Goal: Transaction & Acquisition: Purchase product/service

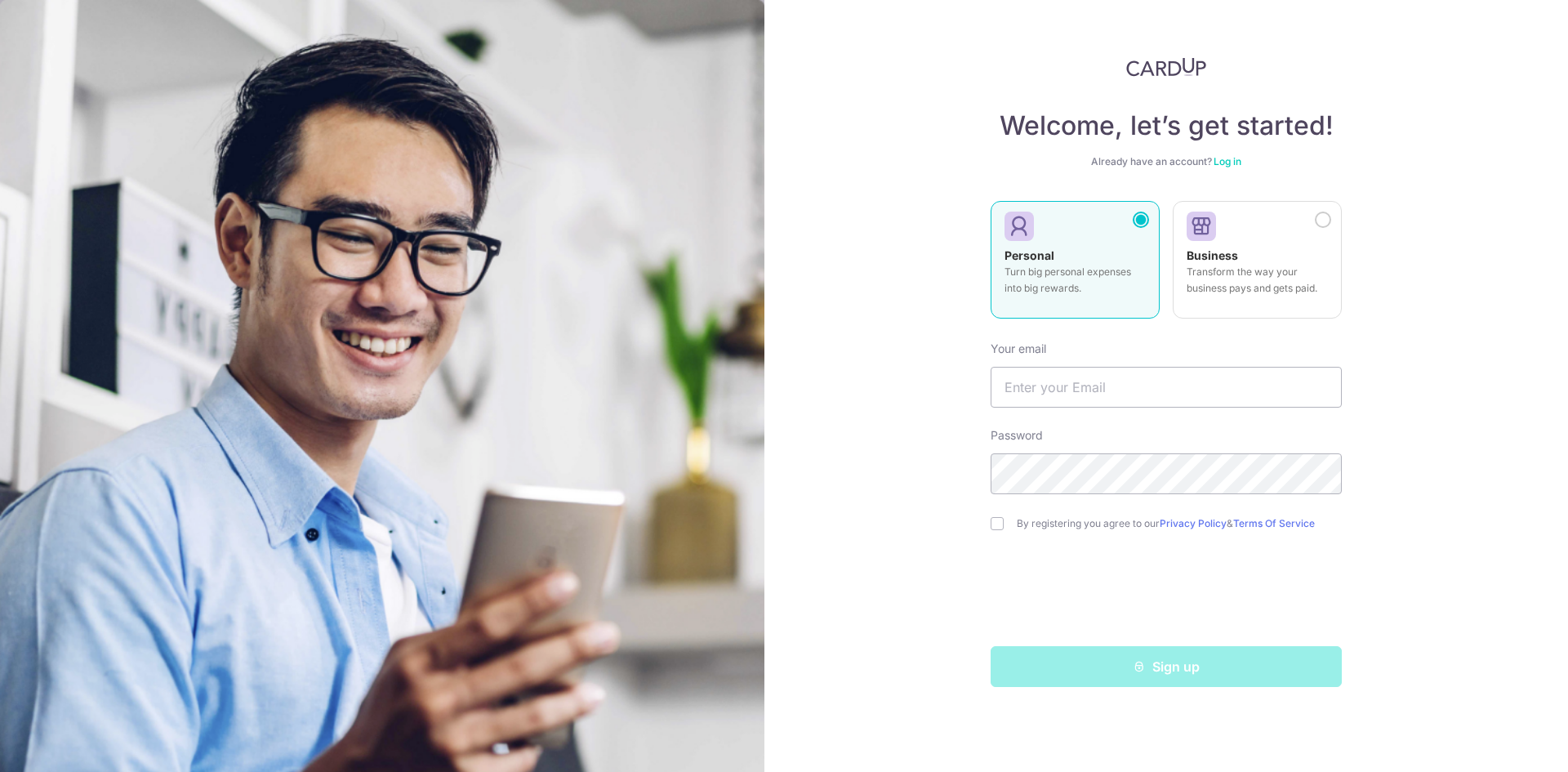
click at [1238, 148] on div "Welcome, let’s get started! Already have an account? Log in Personal Turn big p…" at bounding box center [1166, 372] width 351 height 630
click at [1229, 170] on div "Welcome, let’s get started! Already have an account? Log in Personal Turn big p…" at bounding box center [1166, 372] width 351 height 630
click at [1230, 166] on link "Log in" at bounding box center [1227, 161] width 27 height 12
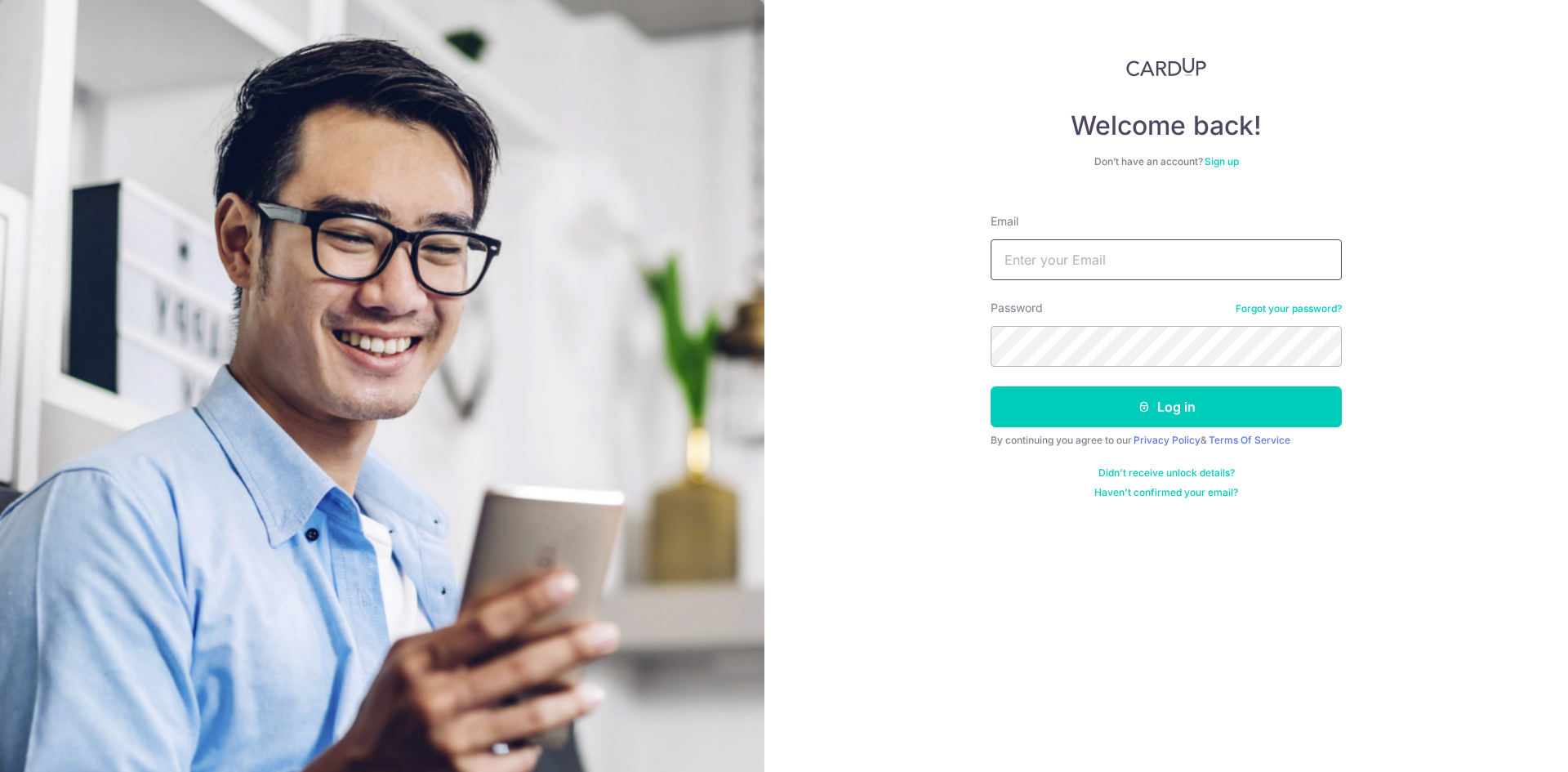
type input "xaviertang86@gmail.com"
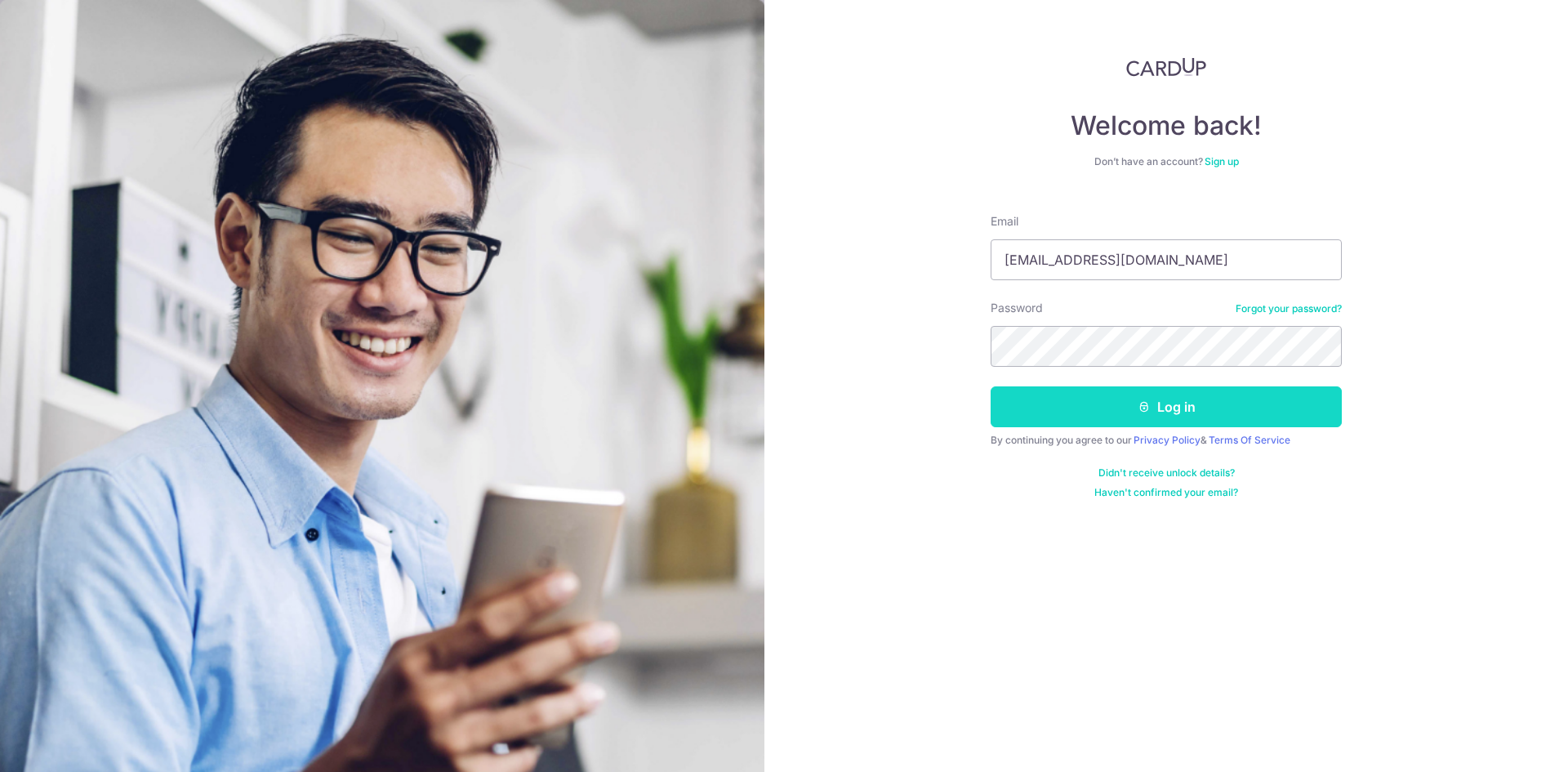
click at [1129, 396] on button "Log in" at bounding box center [1166, 407] width 351 height 41
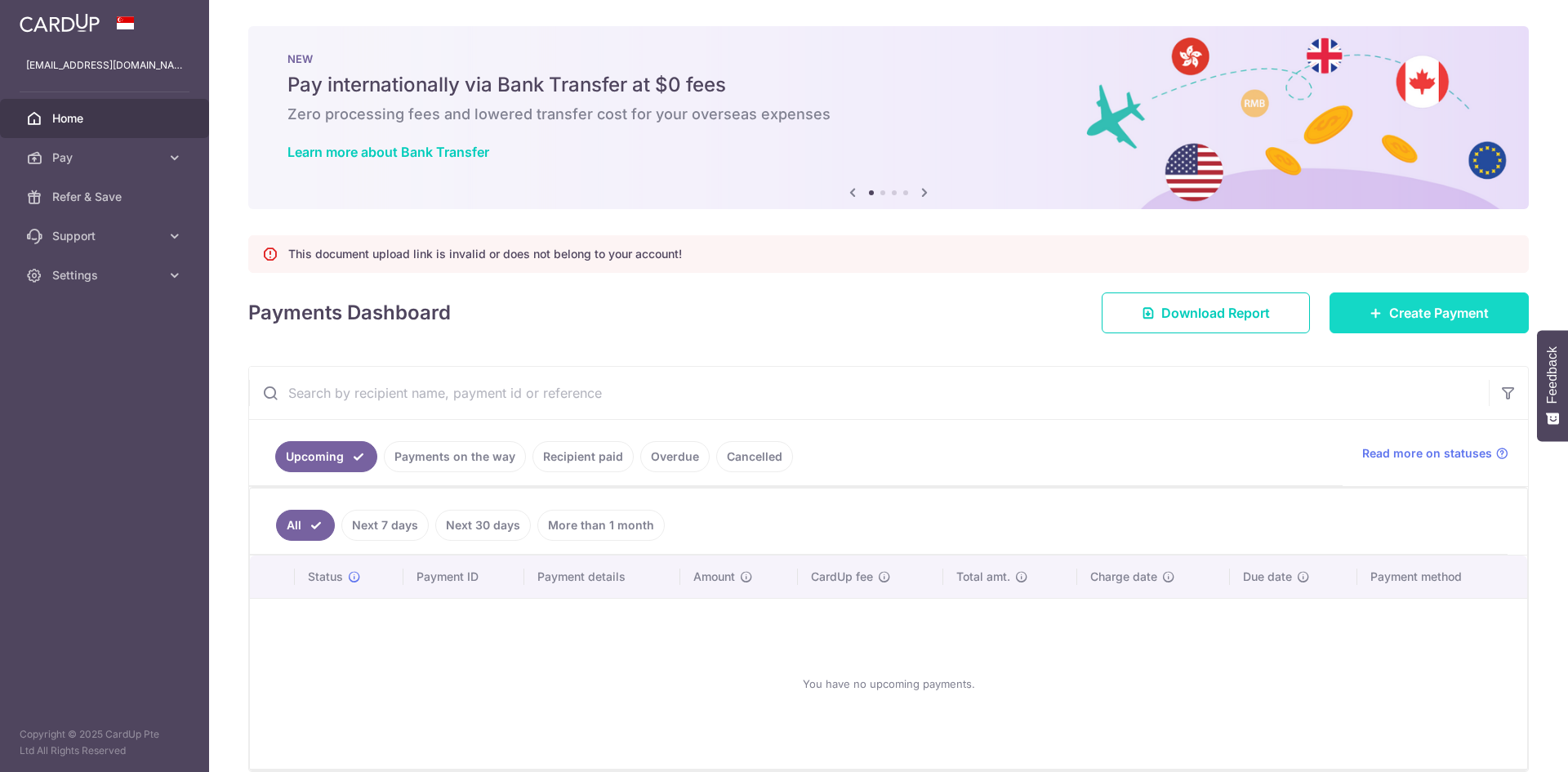
click at [1408, 311] on span "Create Payment" at bounding box center [1438, 313] width 100 height 19
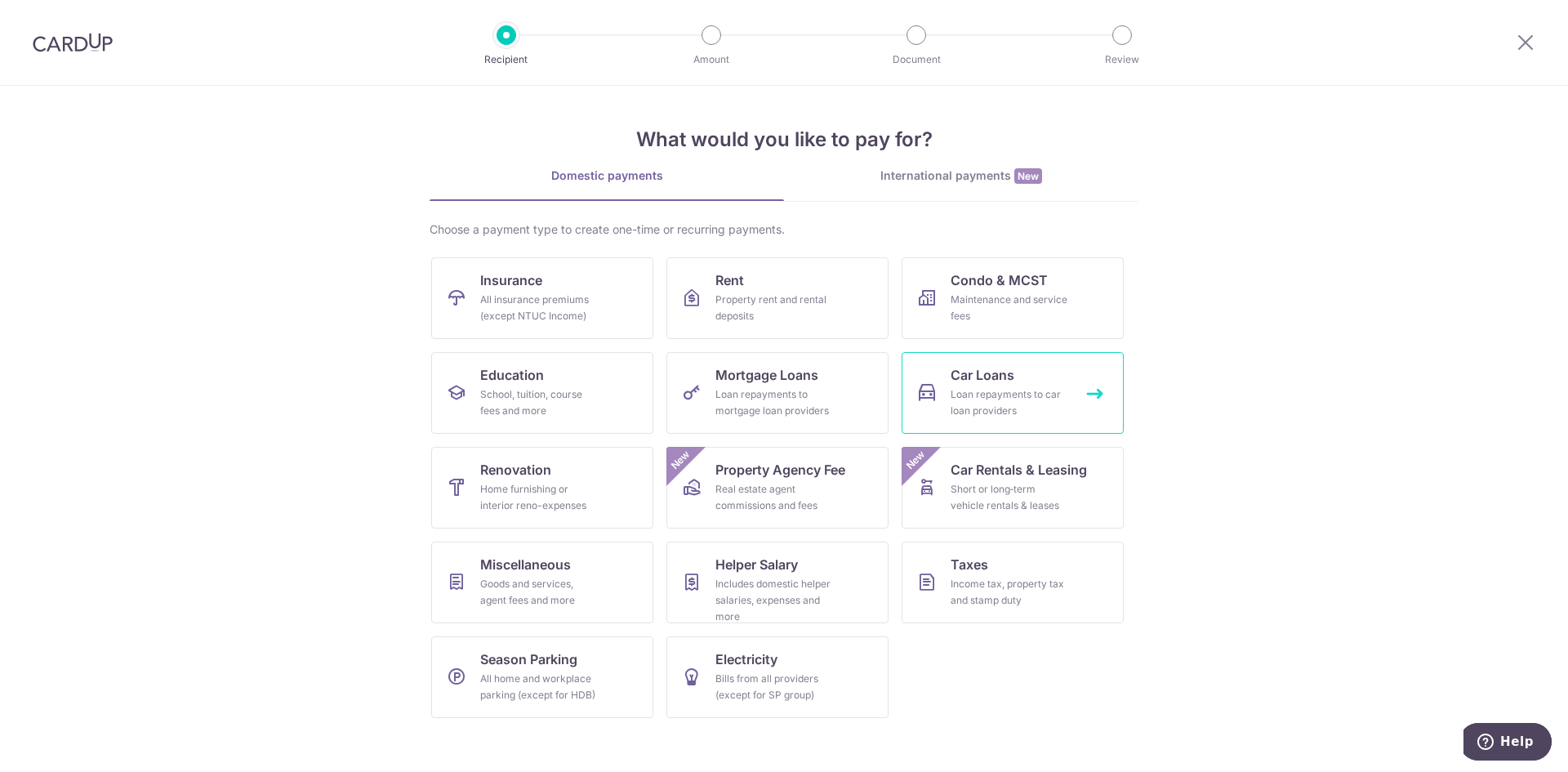
click at [1019, 397] on div "Loan repayments to car loan providers" at bounding box center [1009, 402] width 117 height 33
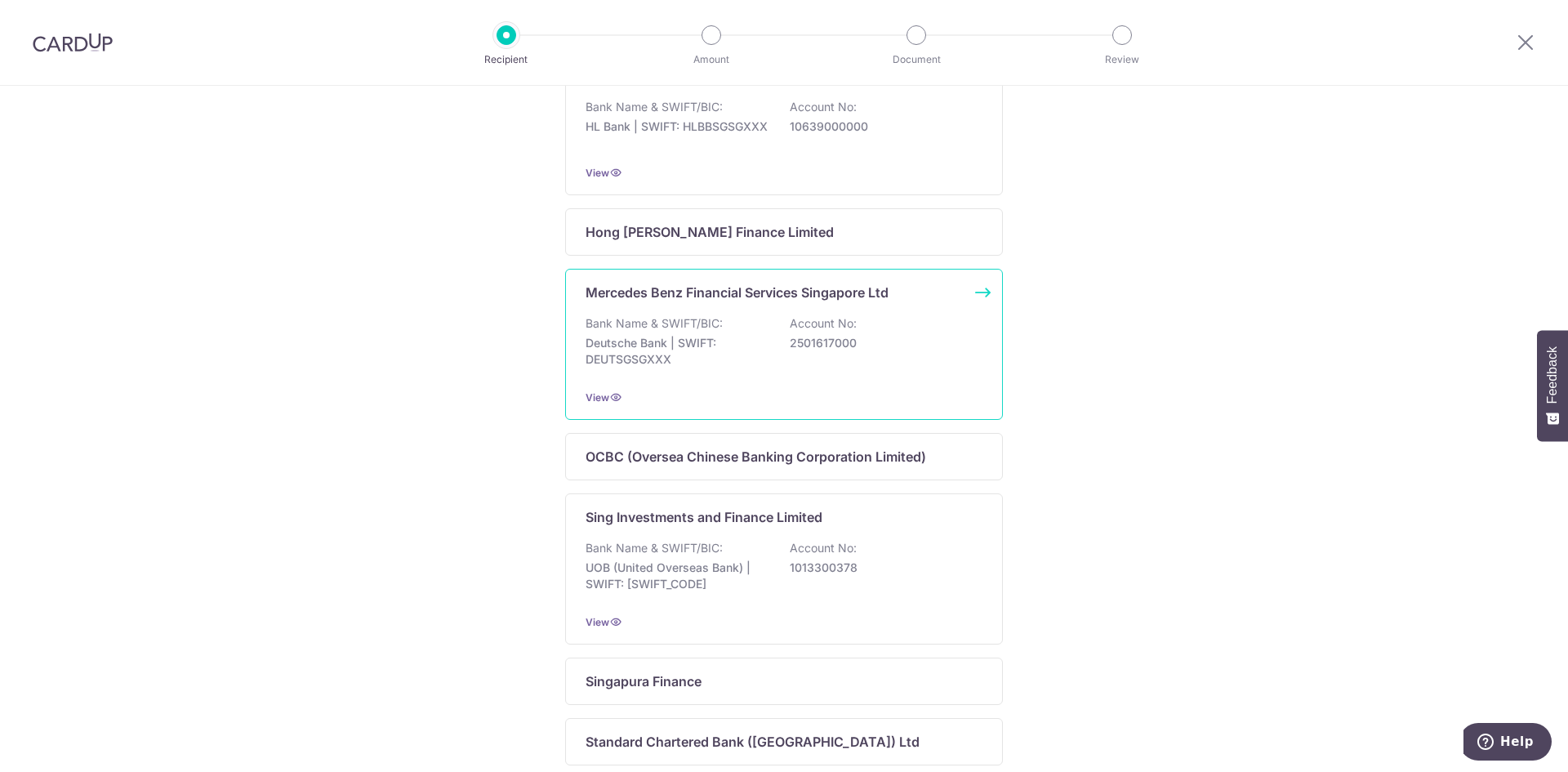
scroll to position [882, 0]
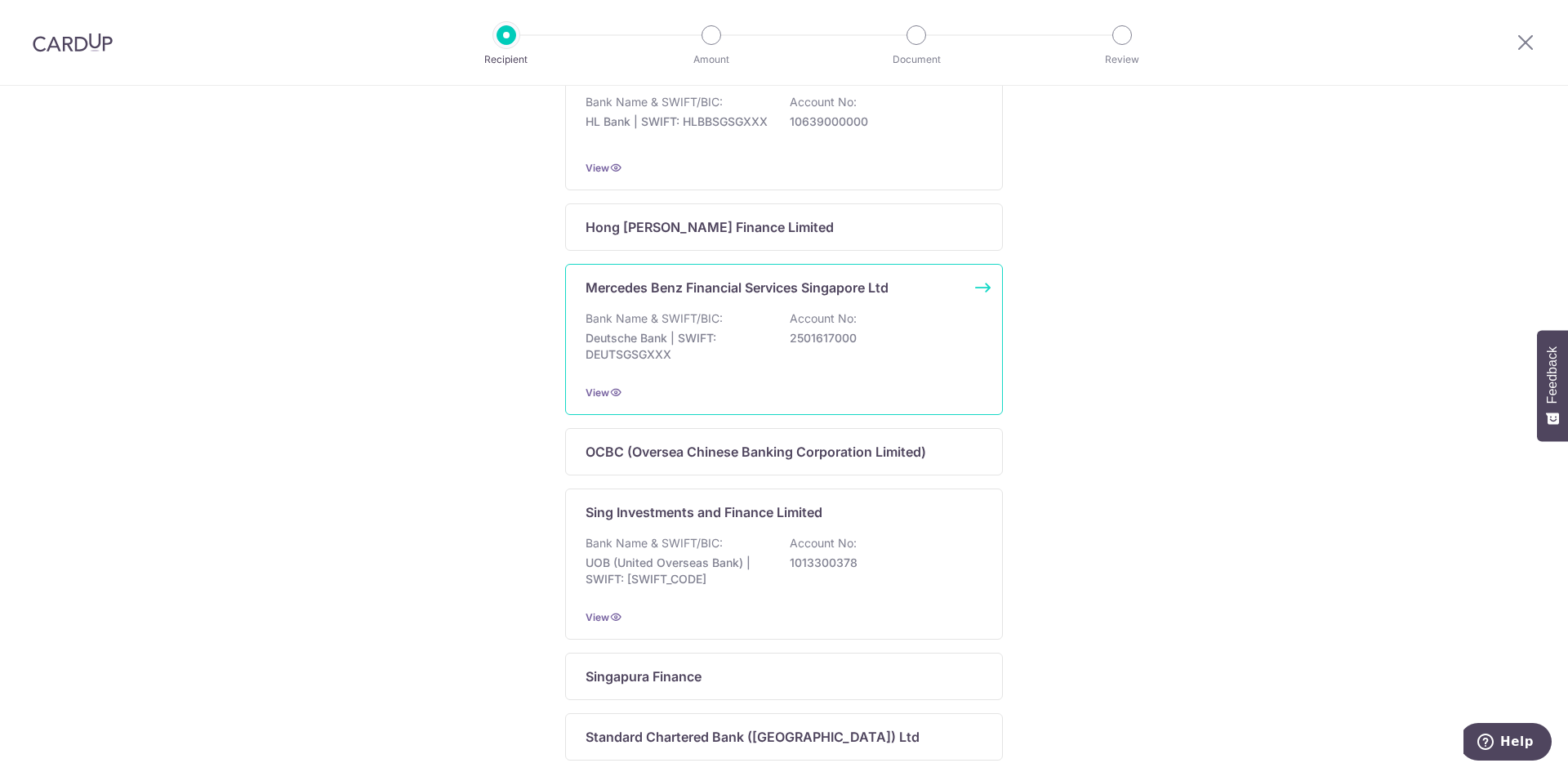
click at [699, 326] on p "Bank Name & SWIFT/BIC:" at bounding box center [654, 319] width 138 height 17
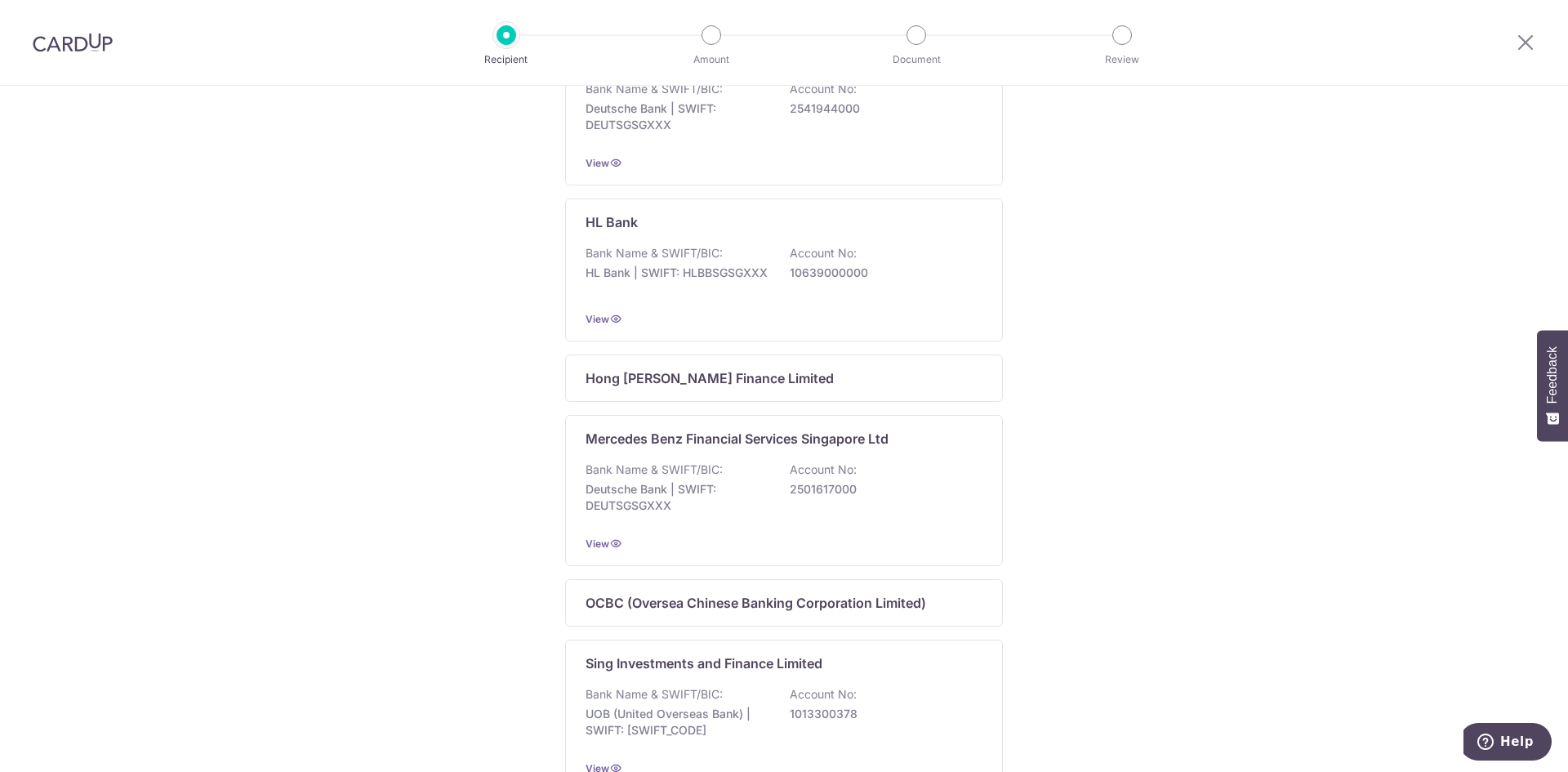
scroll to position [732, 0]
click at [1030, 536] on div "Who would you like to pay? My recipients (1) Add new recipient Maybank Bank Nam…" at bounding box center [784, 197] width 1568 height 1686
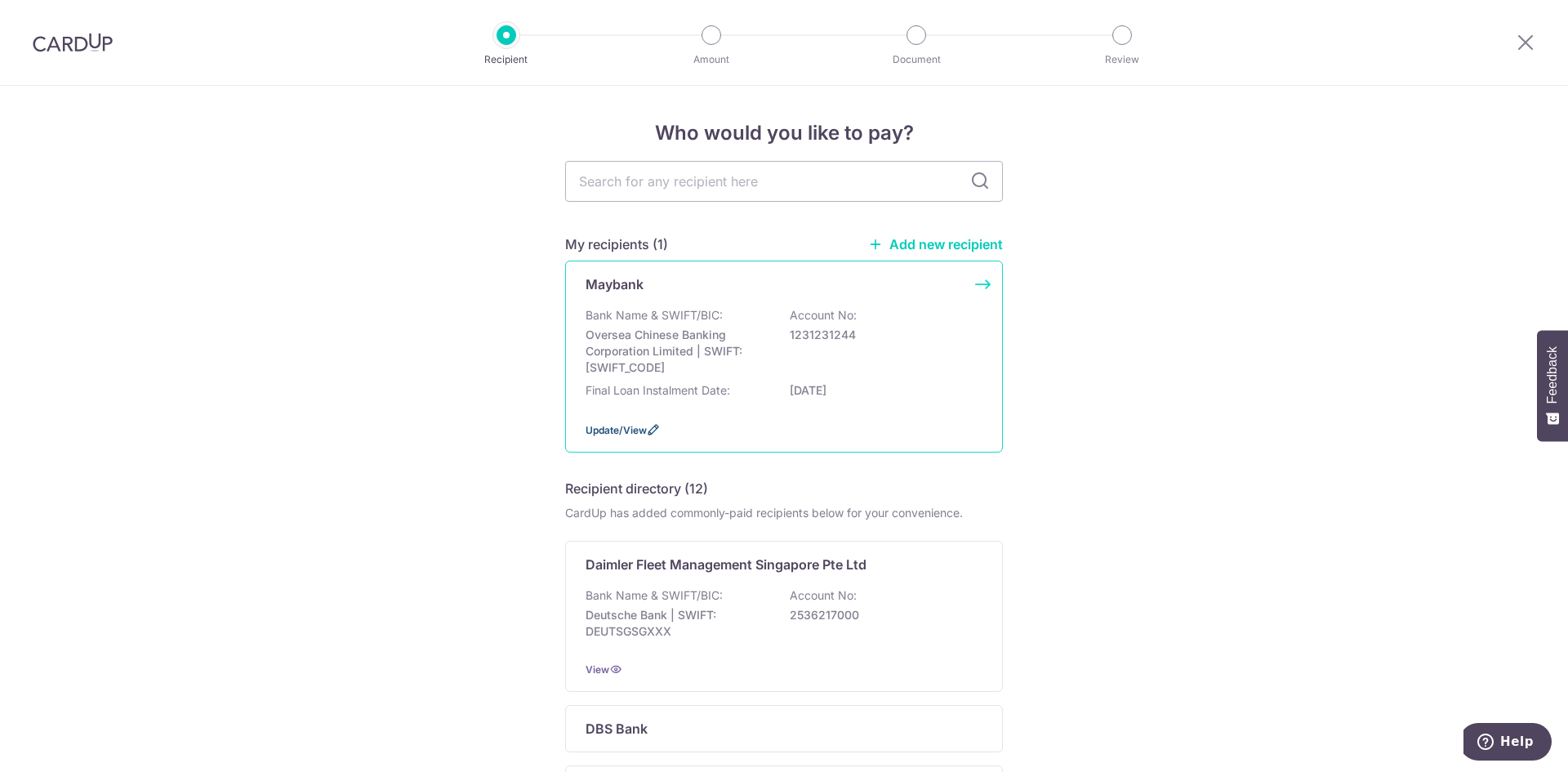
click at [626, 432] on span "Update/View" at bounding box center [616, 431] width 61 height 12
click at [606, 430] on span "Update/View" at bounding box center [616, 431] width 61 height 12
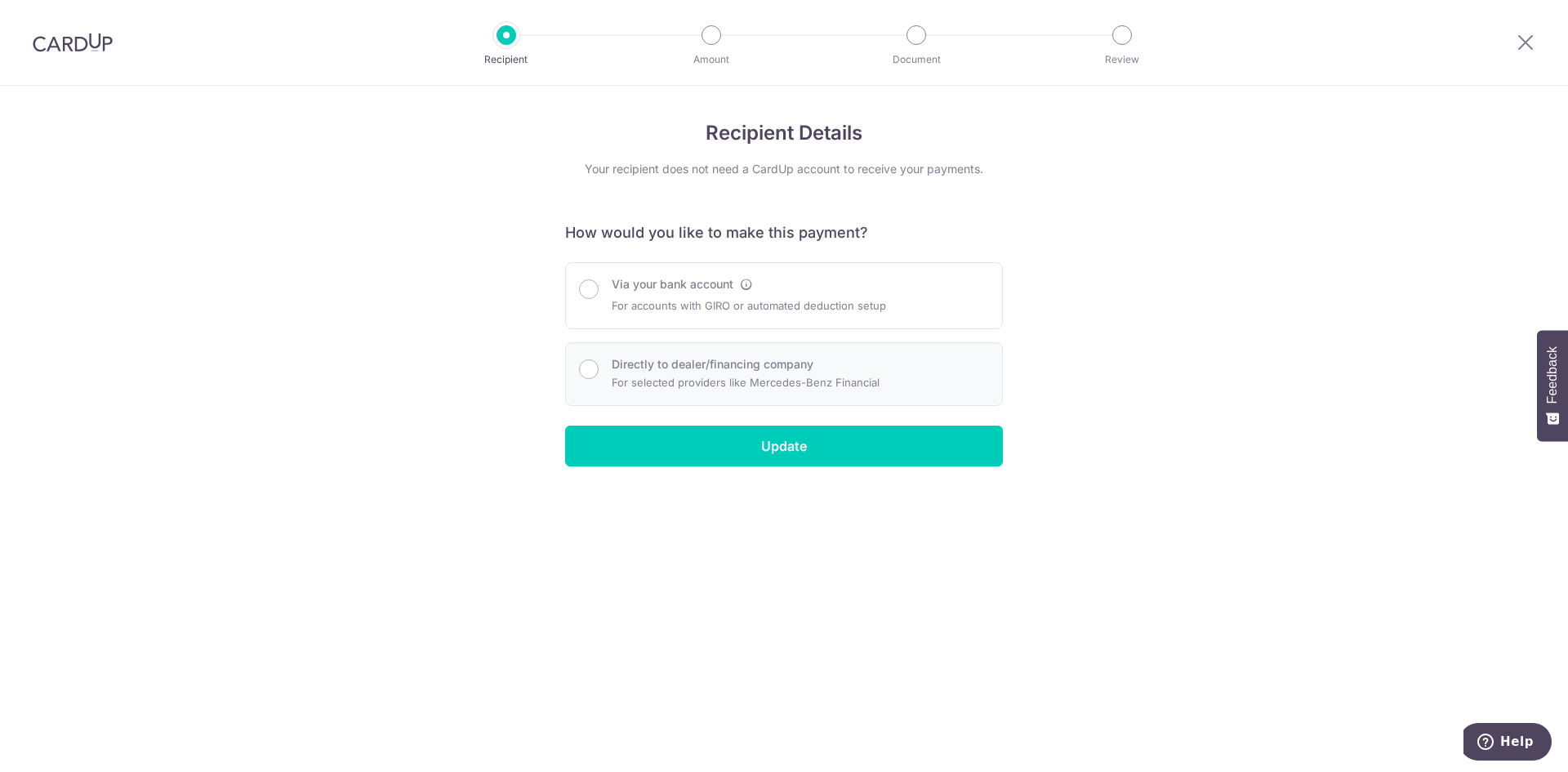
click at [602, 367] on div "Directly to dealer/financing company For selected providers like Mercedes-Benz …" at bounding box center [783, 374] width 410 height 36
click at [594, 294] on input "Via your bank account" at bounding box center [588, 289] width 19 height 19
radio input "true"
click at [582, 370] on input "Directly to dealer/financing company" at bounding box center [588, 369] width 19 height 19
radio input "true"
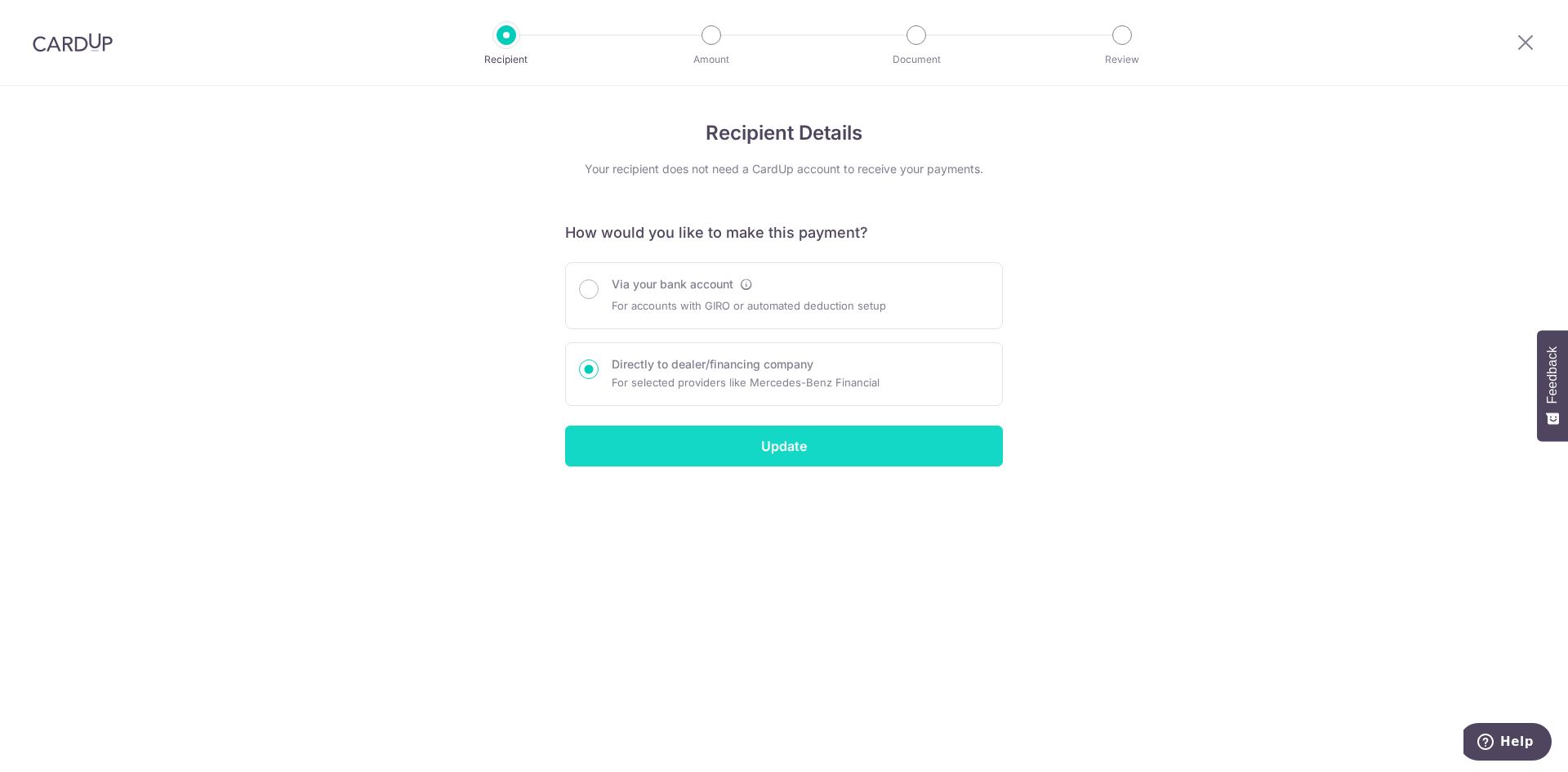
click at [668, 431] on input "Update" at bounding box center [784, 446] width 437 height 41
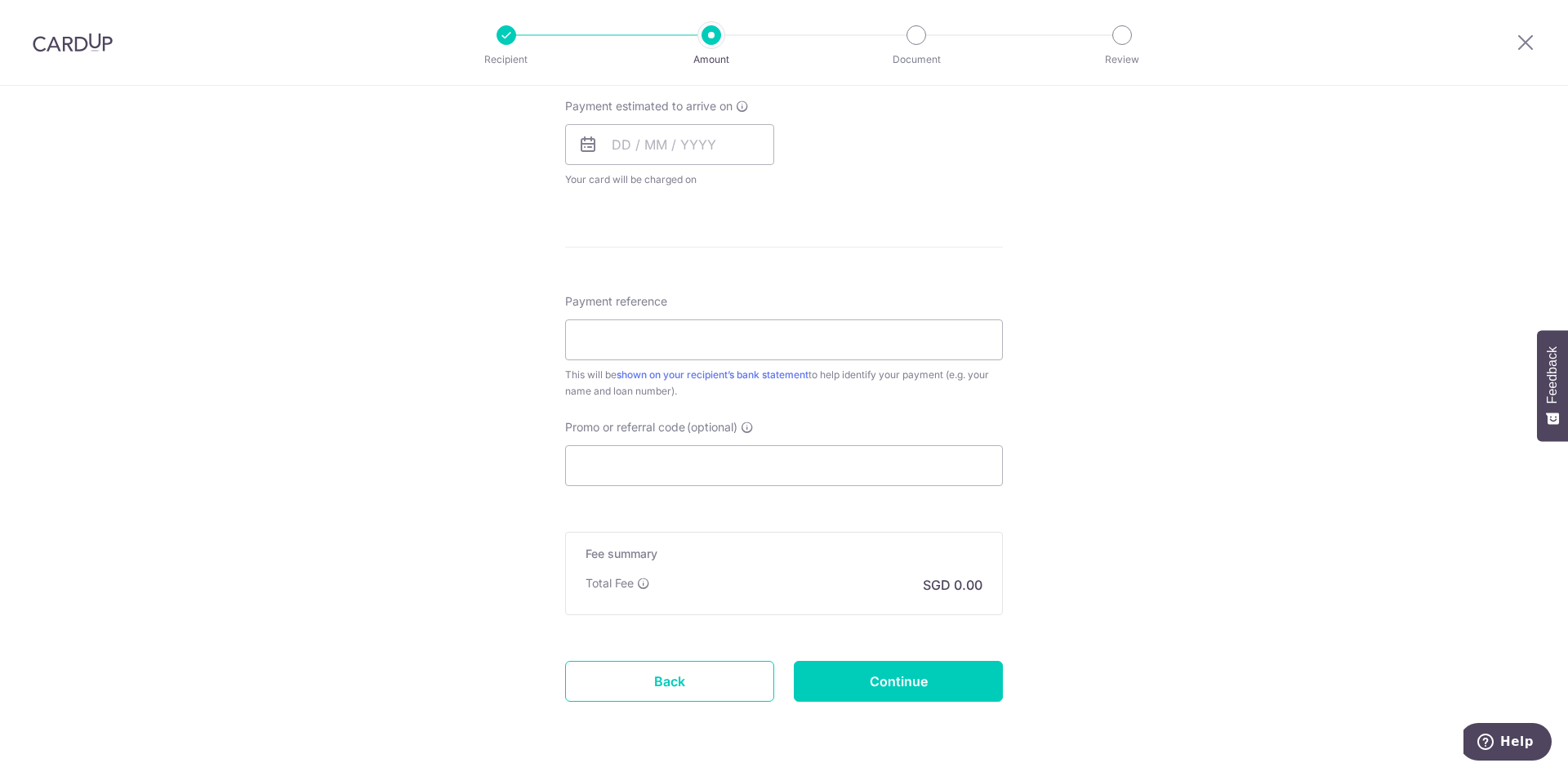
scroll to position [752, 0]
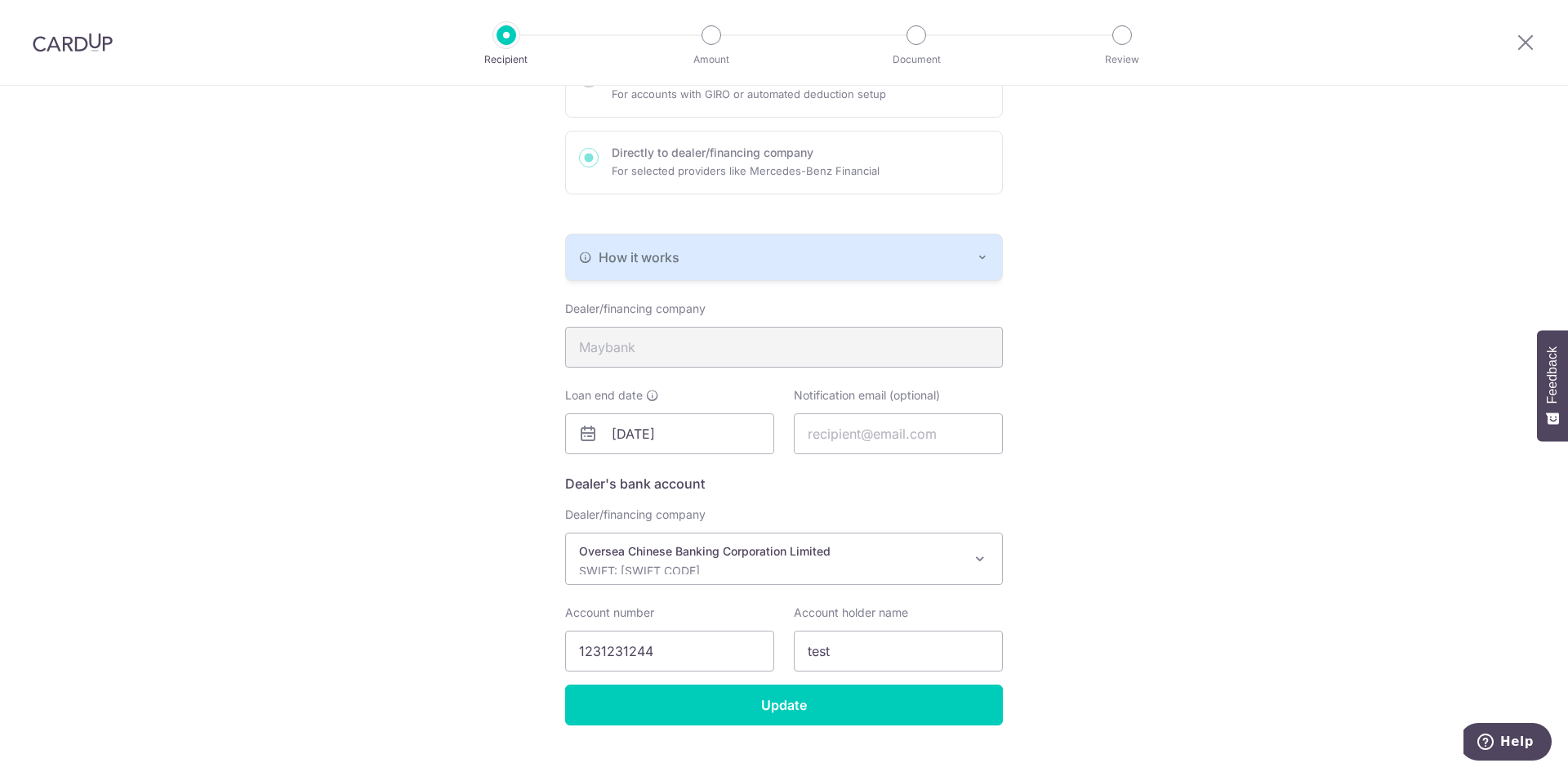
scroll to position [242, 0]
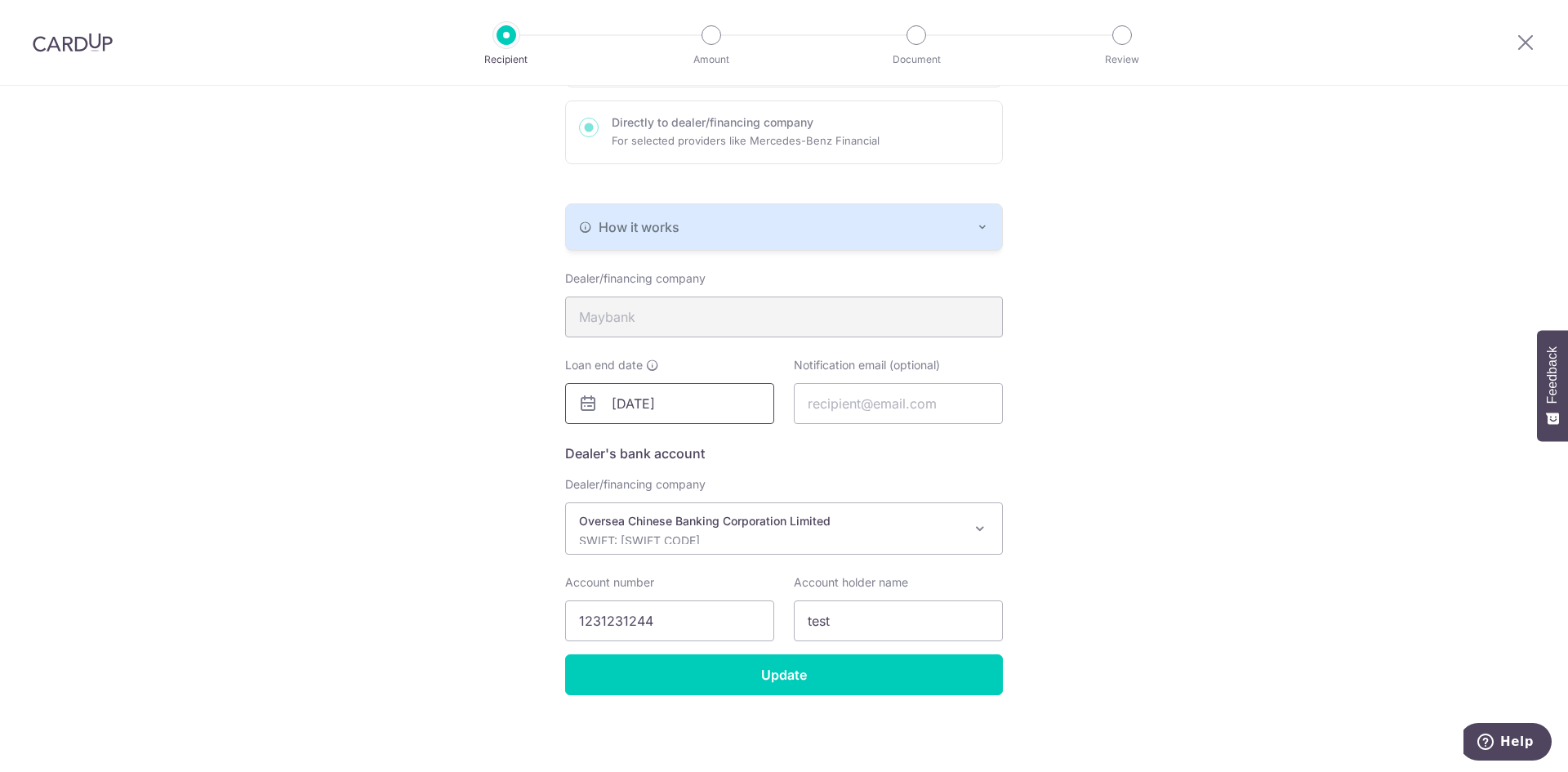
click at [645, 405] on input "30/09/2028" at bounding box center [669, 403] width 209 height 41
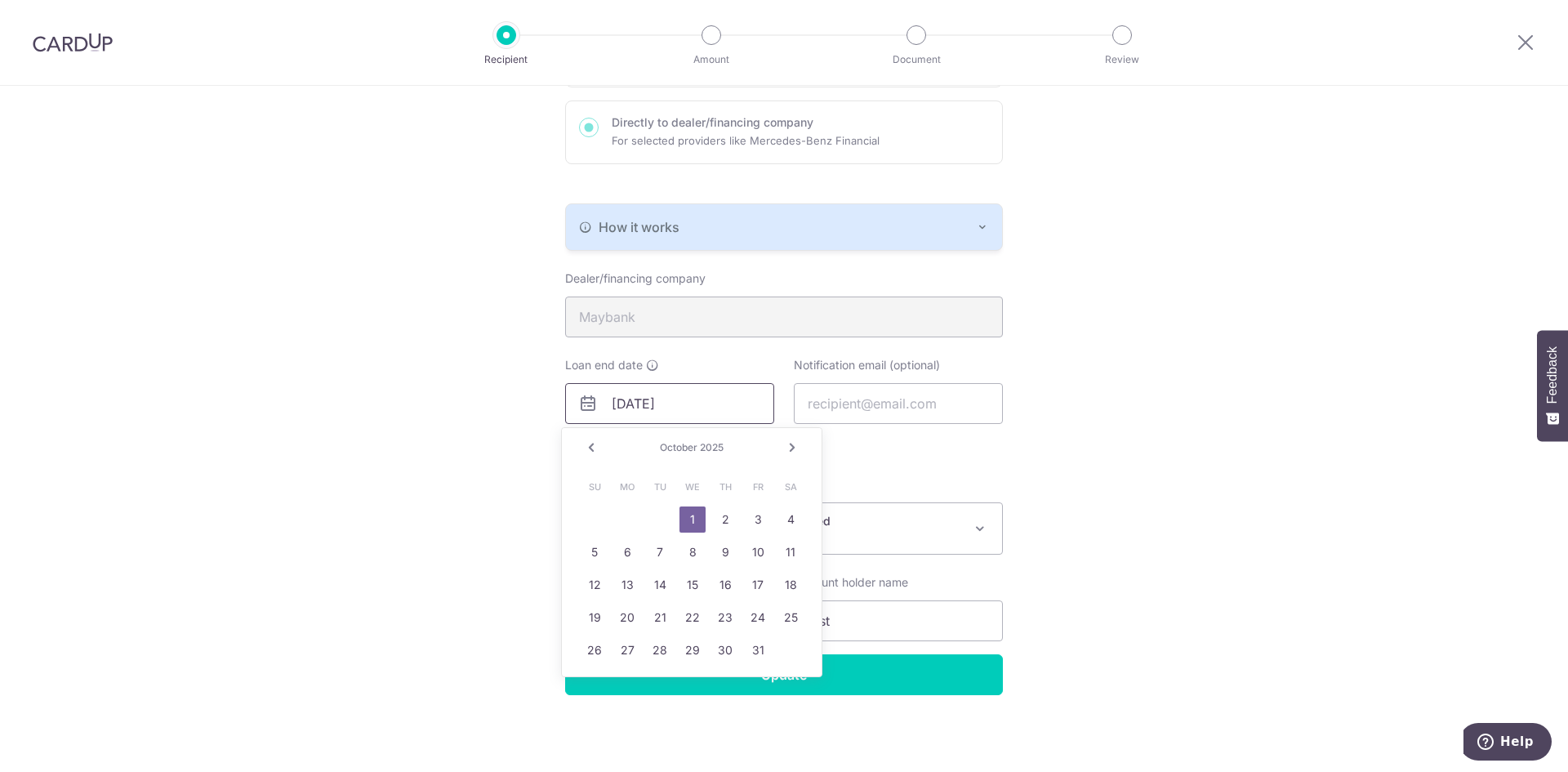
click at [616, 404] on input "30/09/2028" at bounding box center [669, 403] width 209 height 41
click at [638, 404] on input "1/09/2028" at bounding box center [669, 403] width 209 height 41
click at [652, 404] on input "1/10/2028" at bounding box center [669, 403] width 209 height 41
click at [678, 403] on input "1/10/2028" at bounding box center [669, 403] width 209 height 41
type input "1/10/2025"
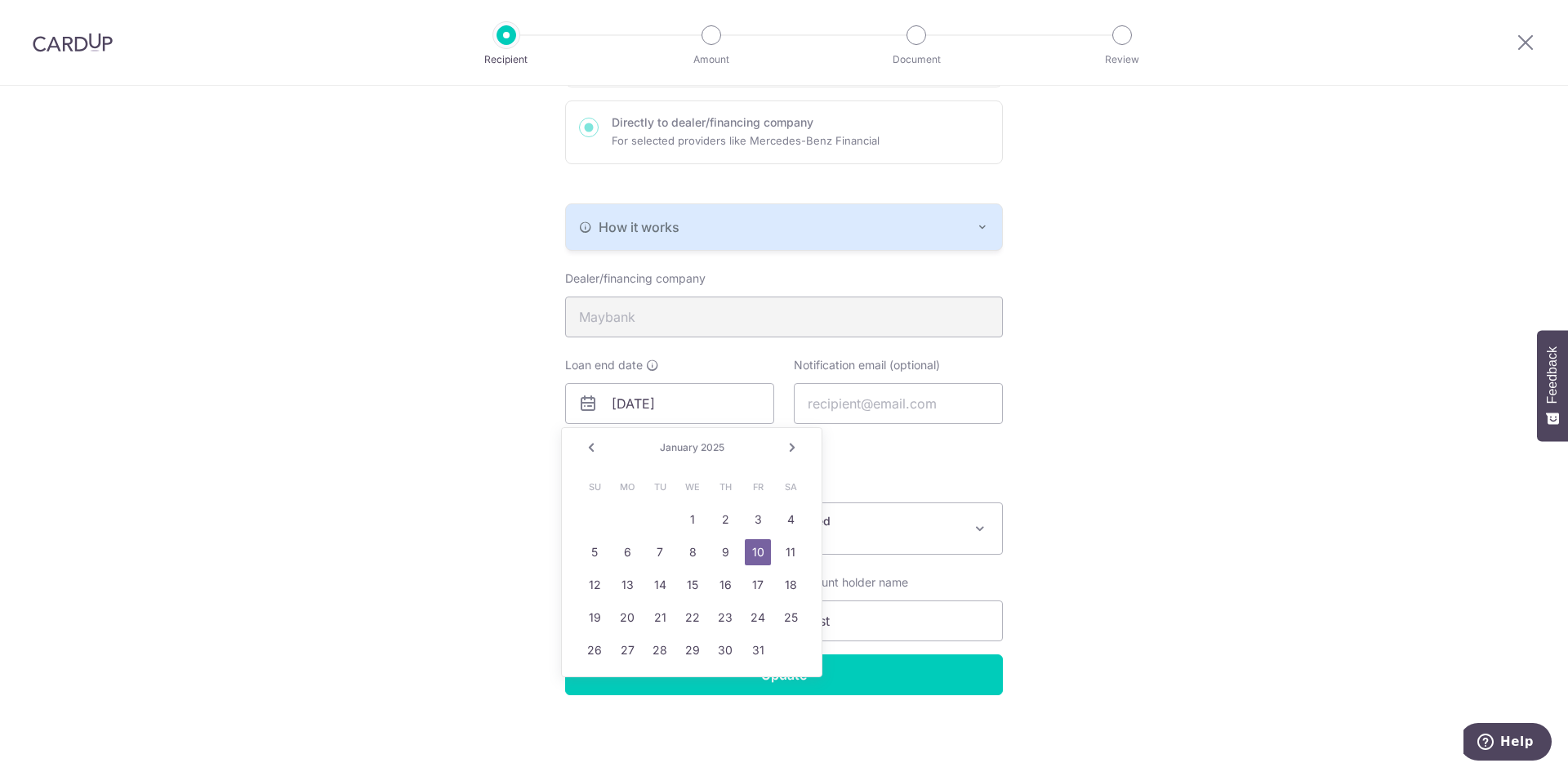
click at [1162, 468] on div "Recipient Details Your recipient does not need a CardUp account to receive your…" at bounding box center [784, 308] width 1568 height 928
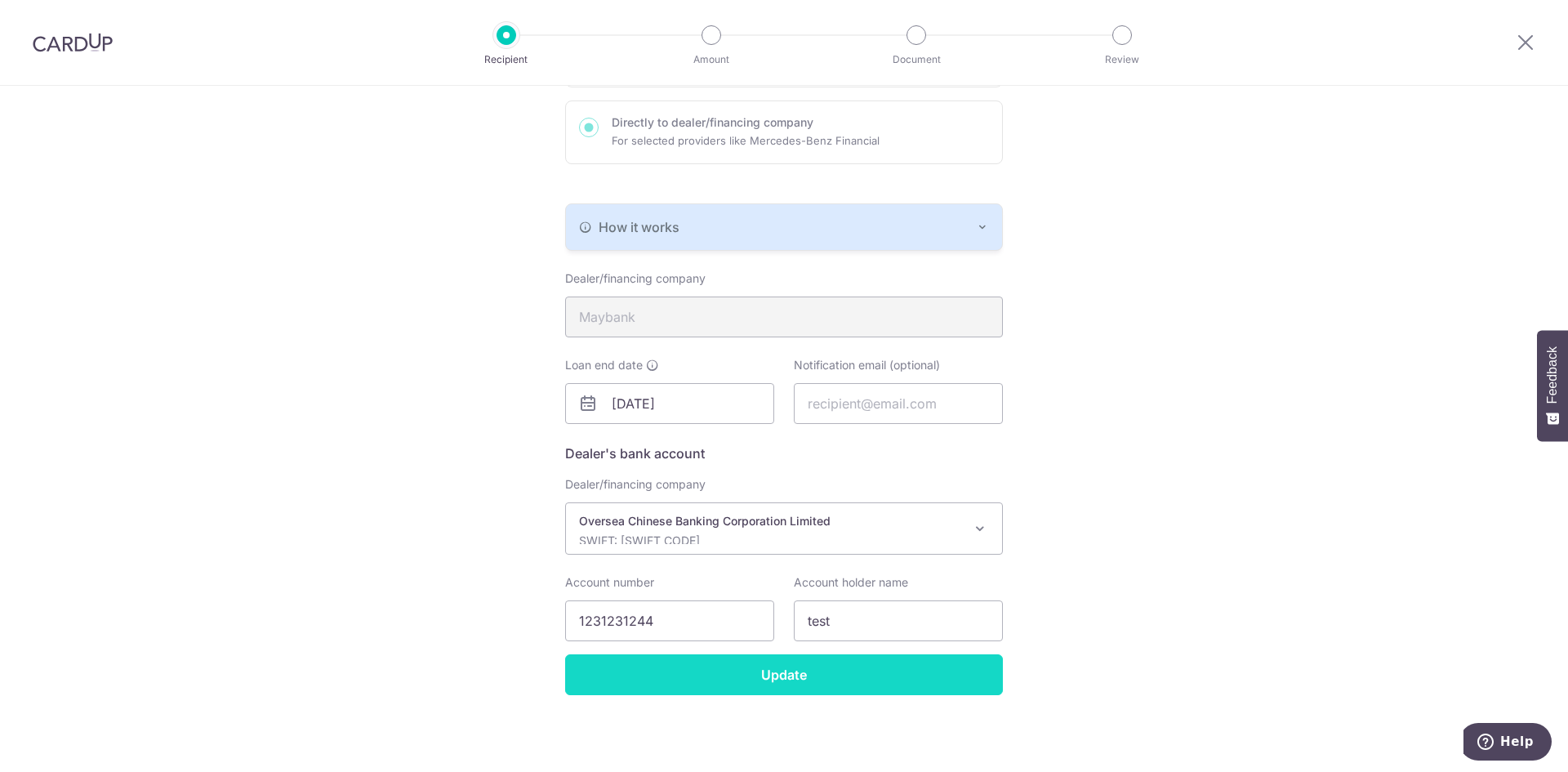
click at [731, 687] on input "Update" at bounding box center [784, 675] width 437 height 41
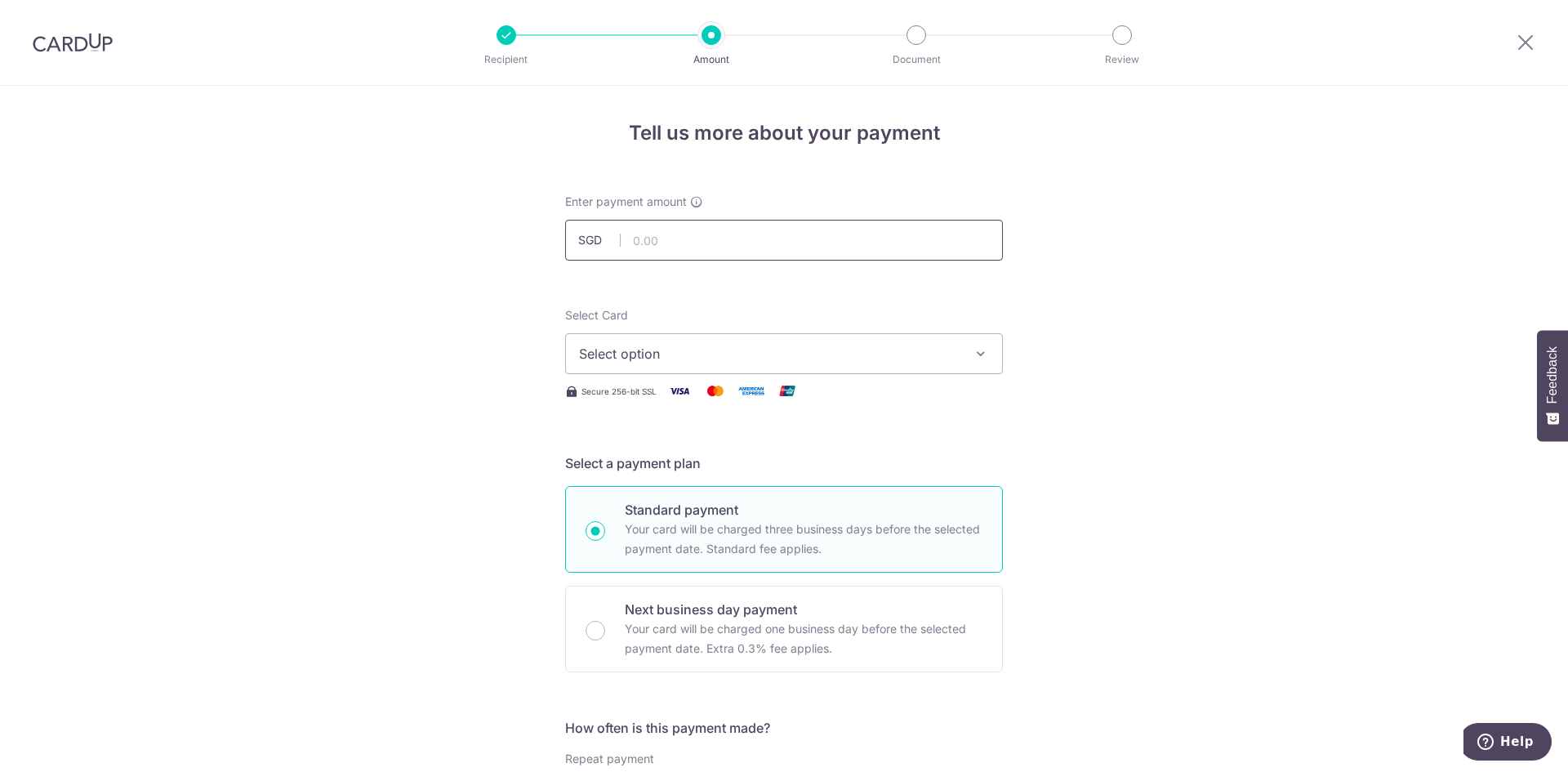
click at [714, 245] on input "text" at bounding box center [784, 240] width 437 height 41
type input "1,500.00"
click at [723, 343] on button "Select option" at bounding box center [784, 354] width 437 height 41
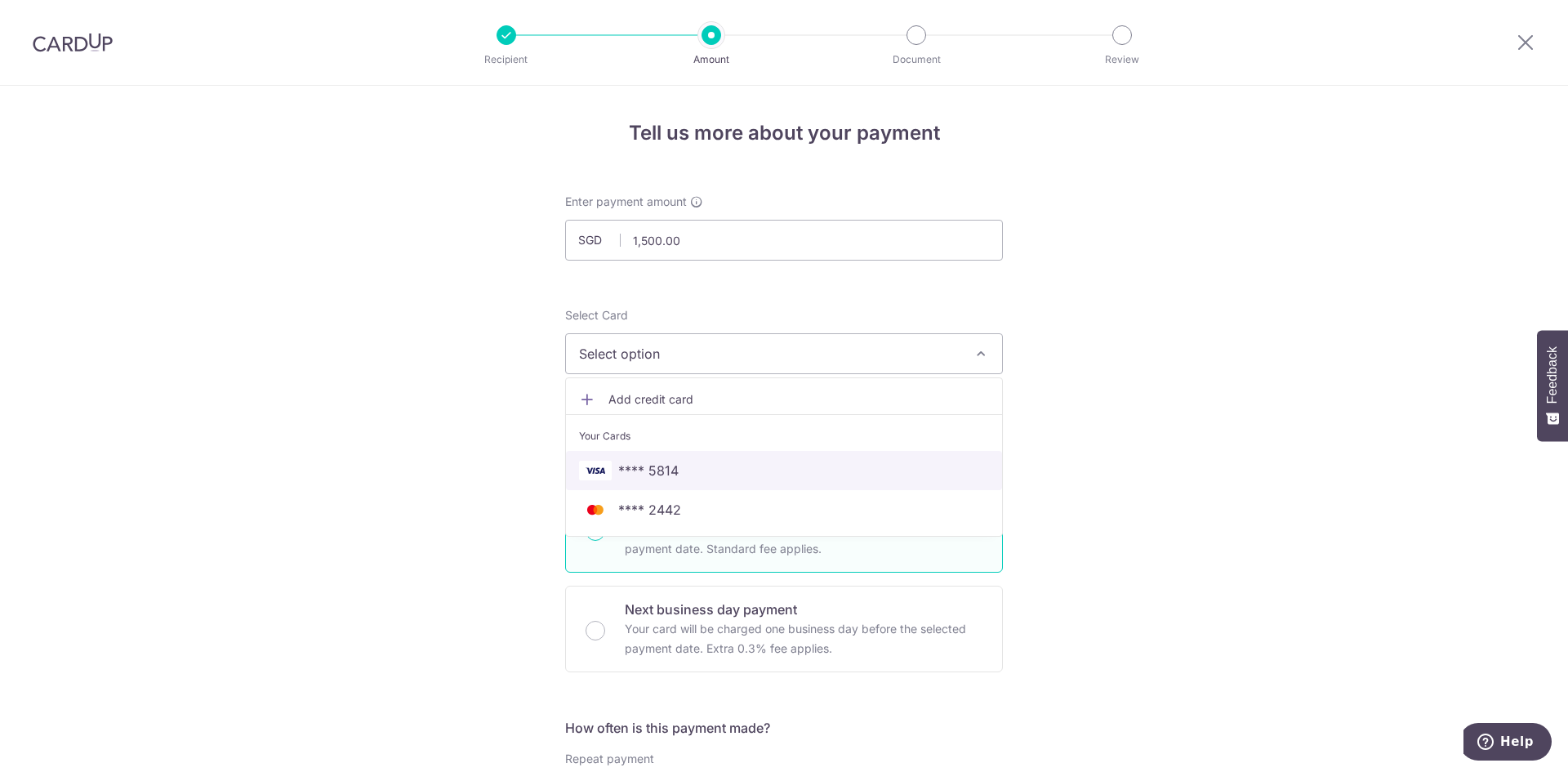
click at [631, 467] on span "**** 5814" at bounding box center [648, 470] width 61 height 19
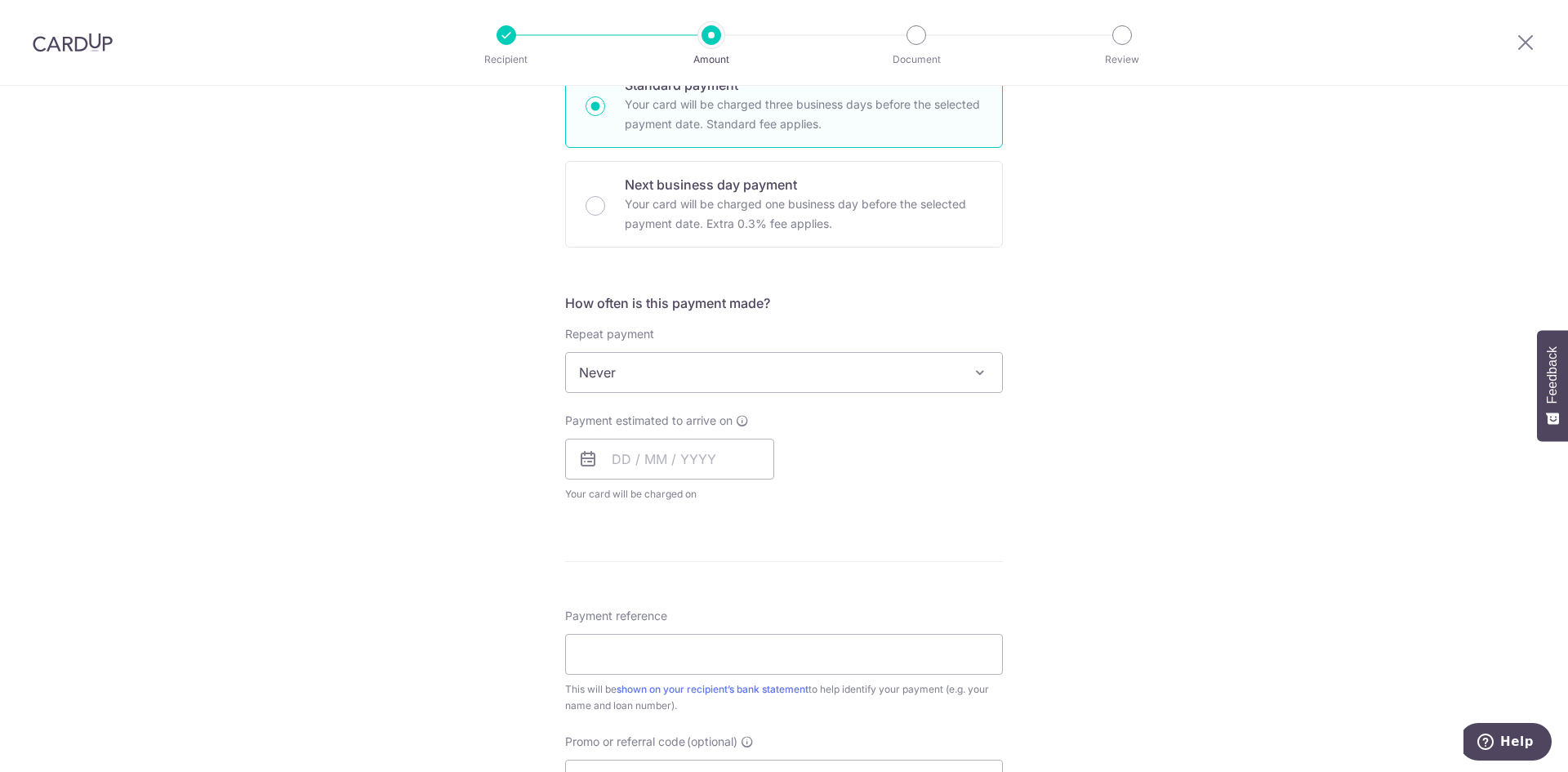
scroll to position [535, 0]
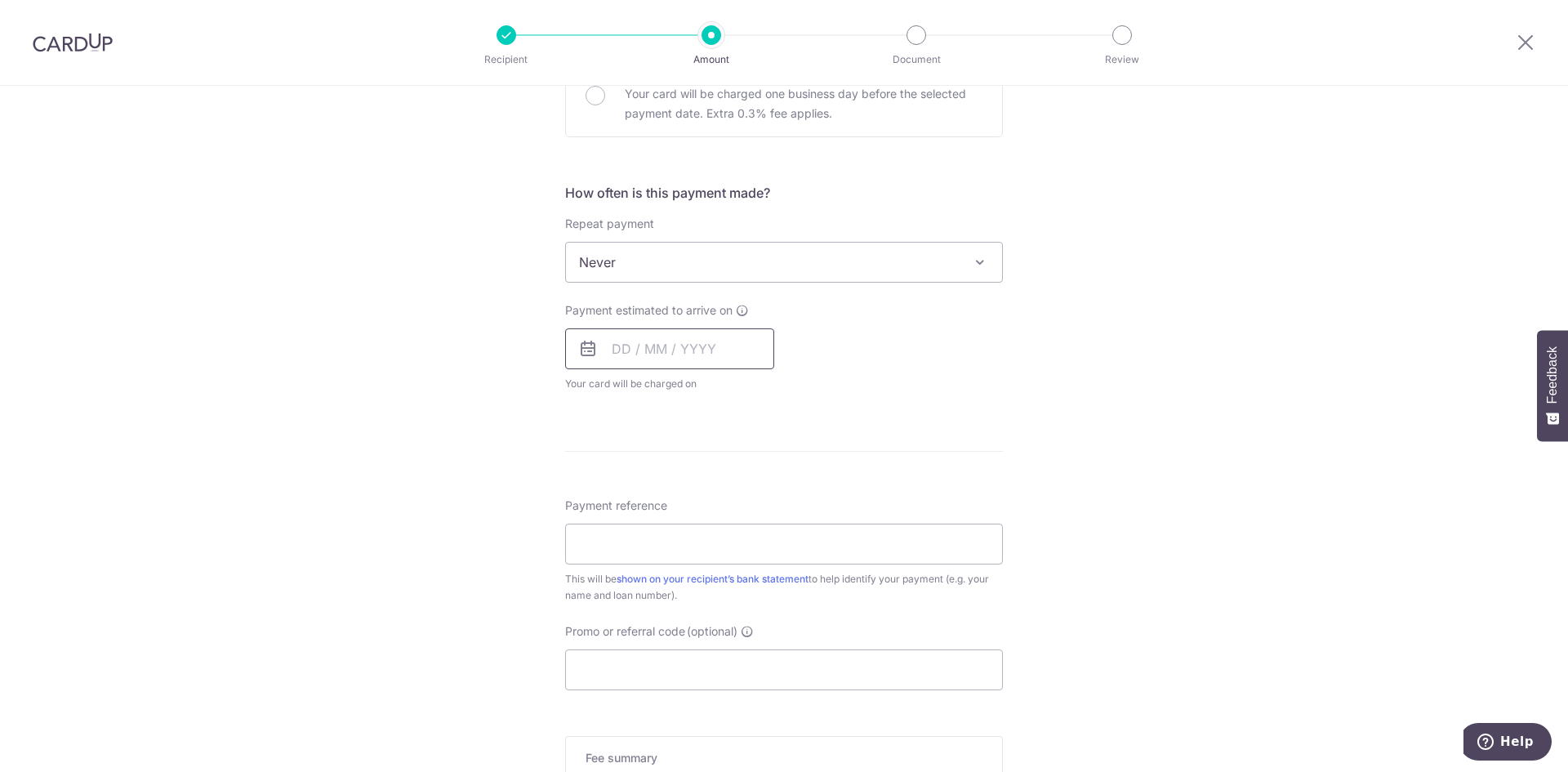
click at [667, 349] on input "text" at bounding box center [669, 349] width 209 height 41
click at [765, 501] on link "10" at bounding box center [762, 498] width 26 height 26
type input "10/10/2025"
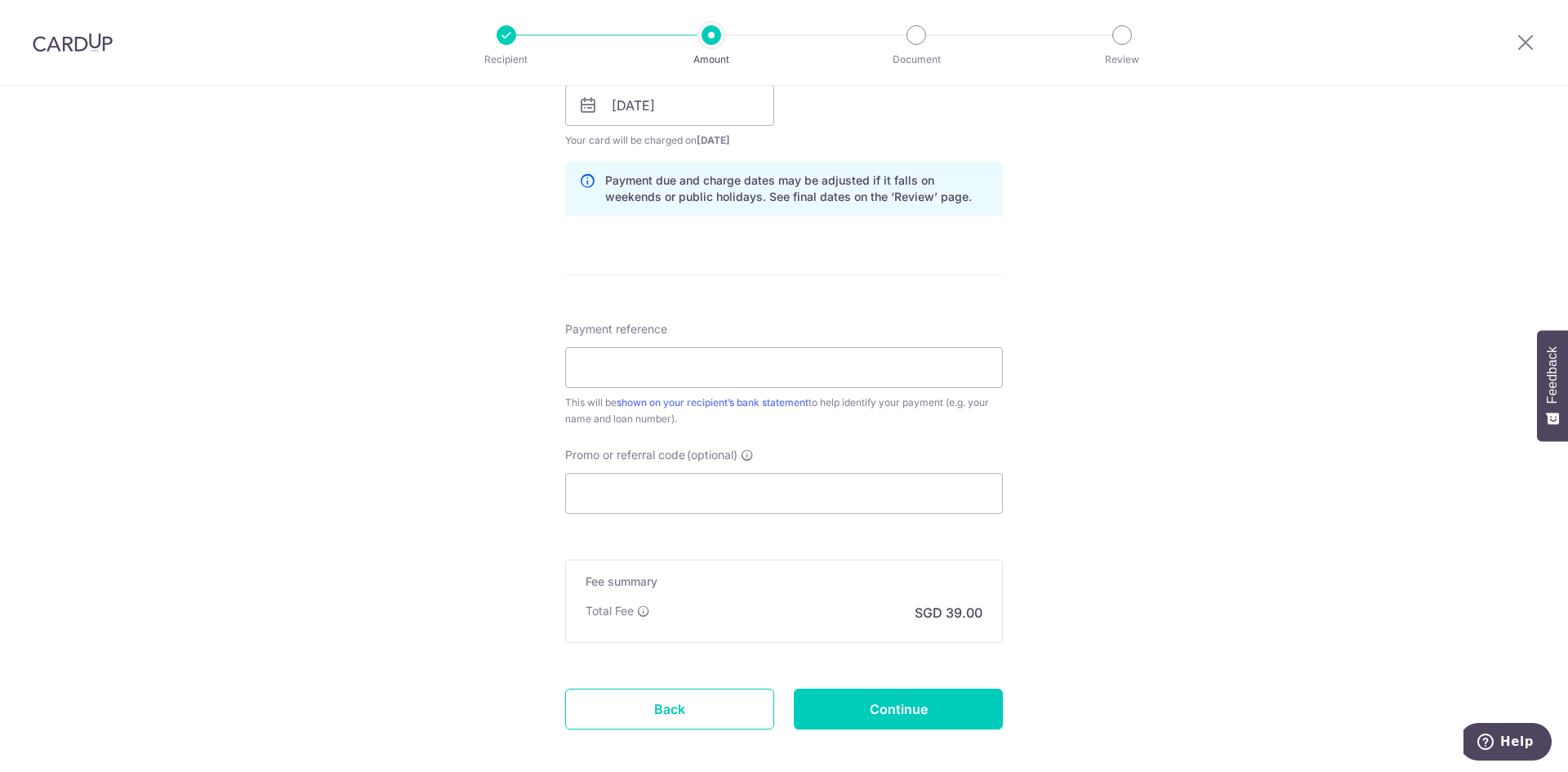
scroll to position [858, 0]
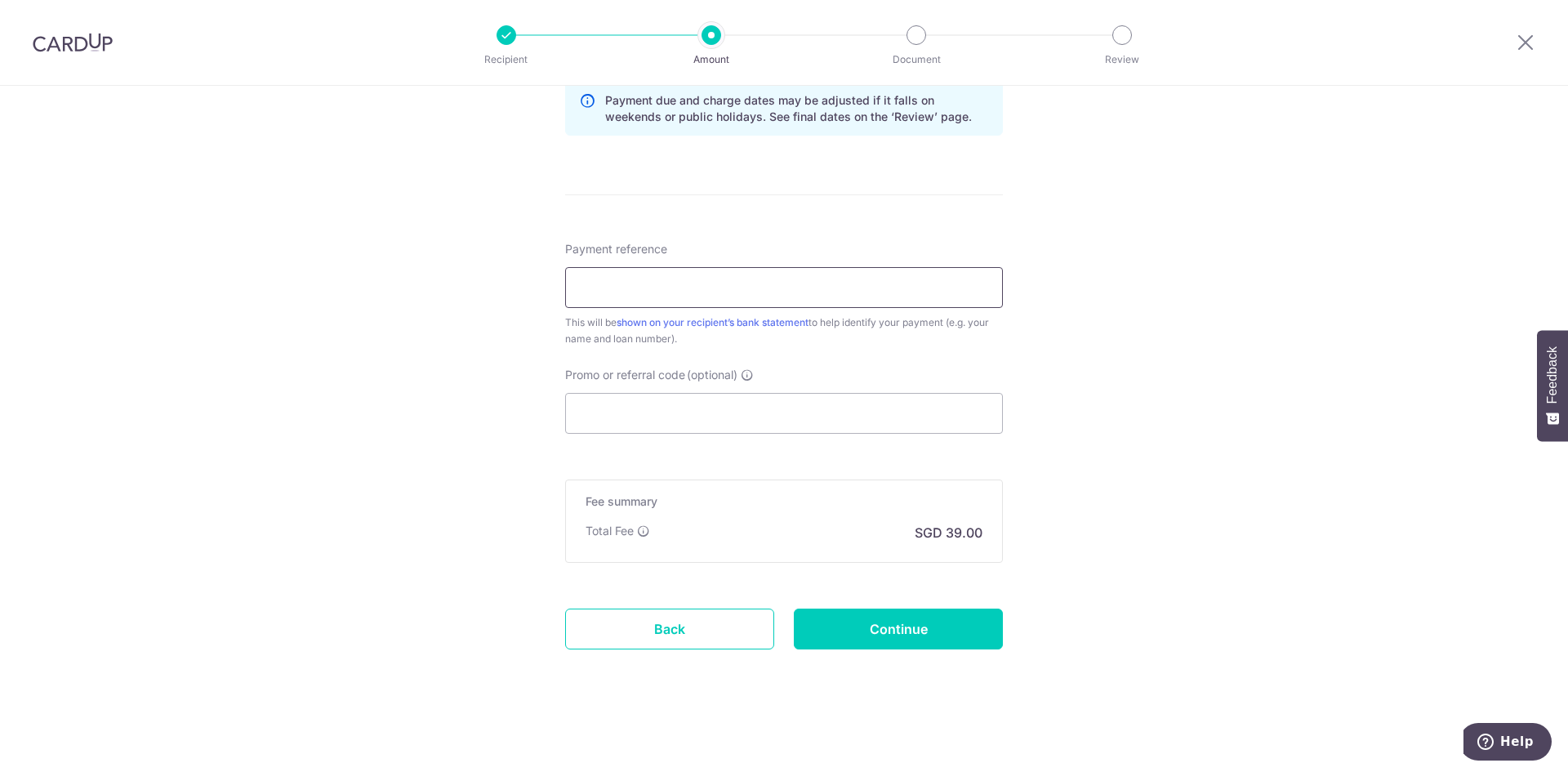
click at [738, 285] on input "Payment reference" at bounding box center [784, 288] width 437 height 41
type input "TEST"
click at [870, 618] on input "Continue" at bounding box center [898, 629] width 209 height 41
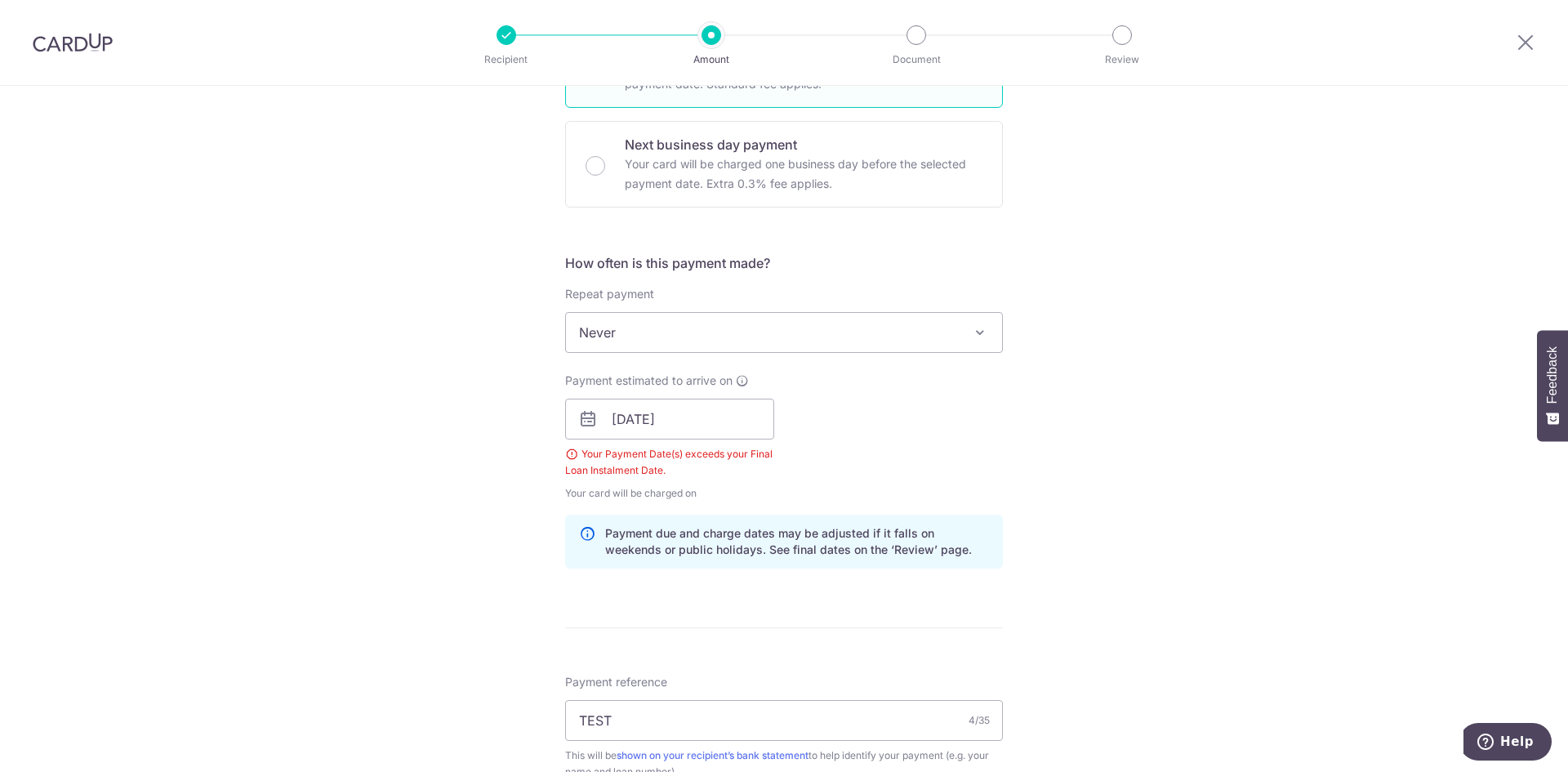
scroll to position [898, 0]
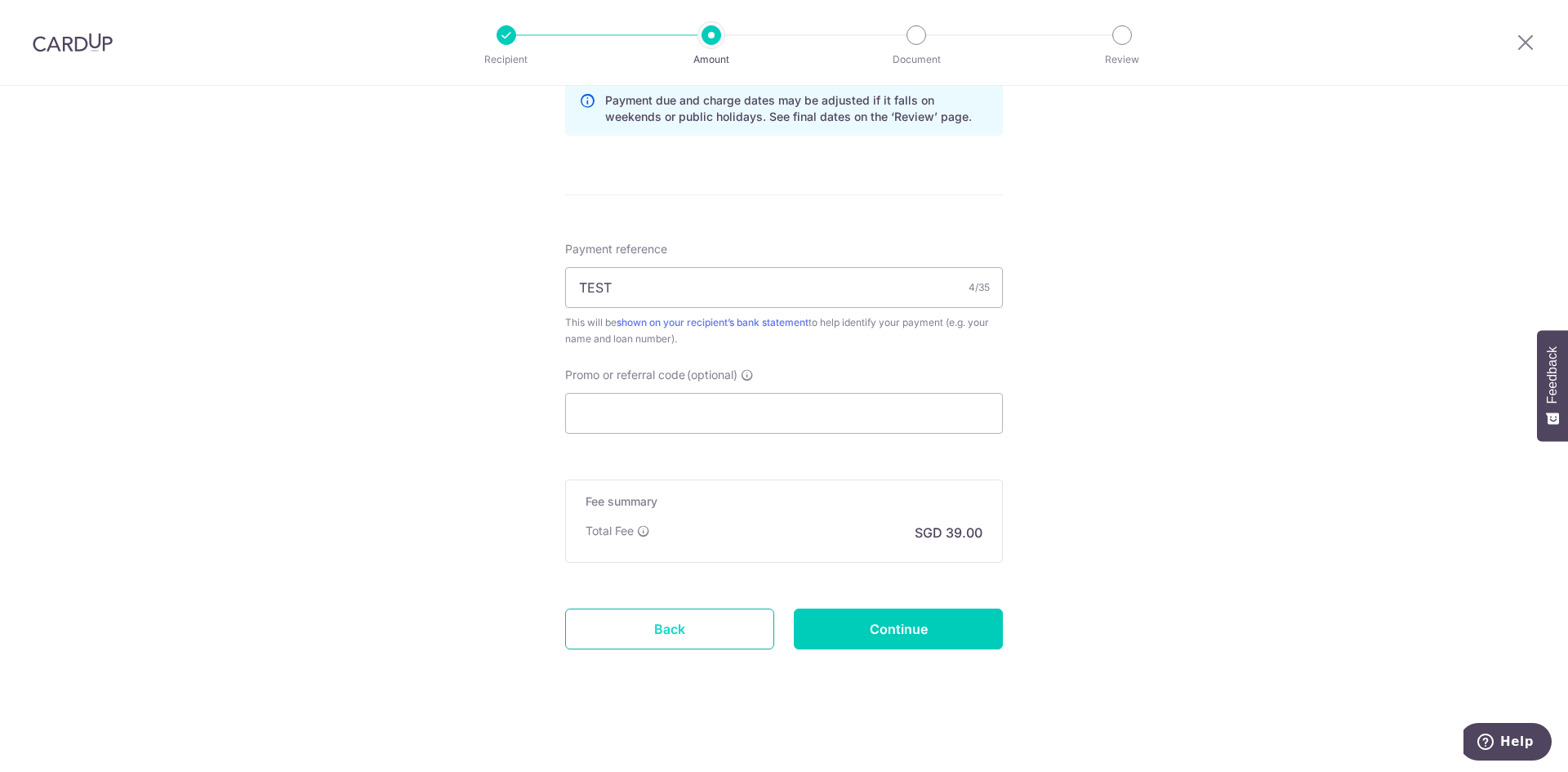
click at [700, 628] on link "Back" at bounding box center [669, 629] width 209 height 41
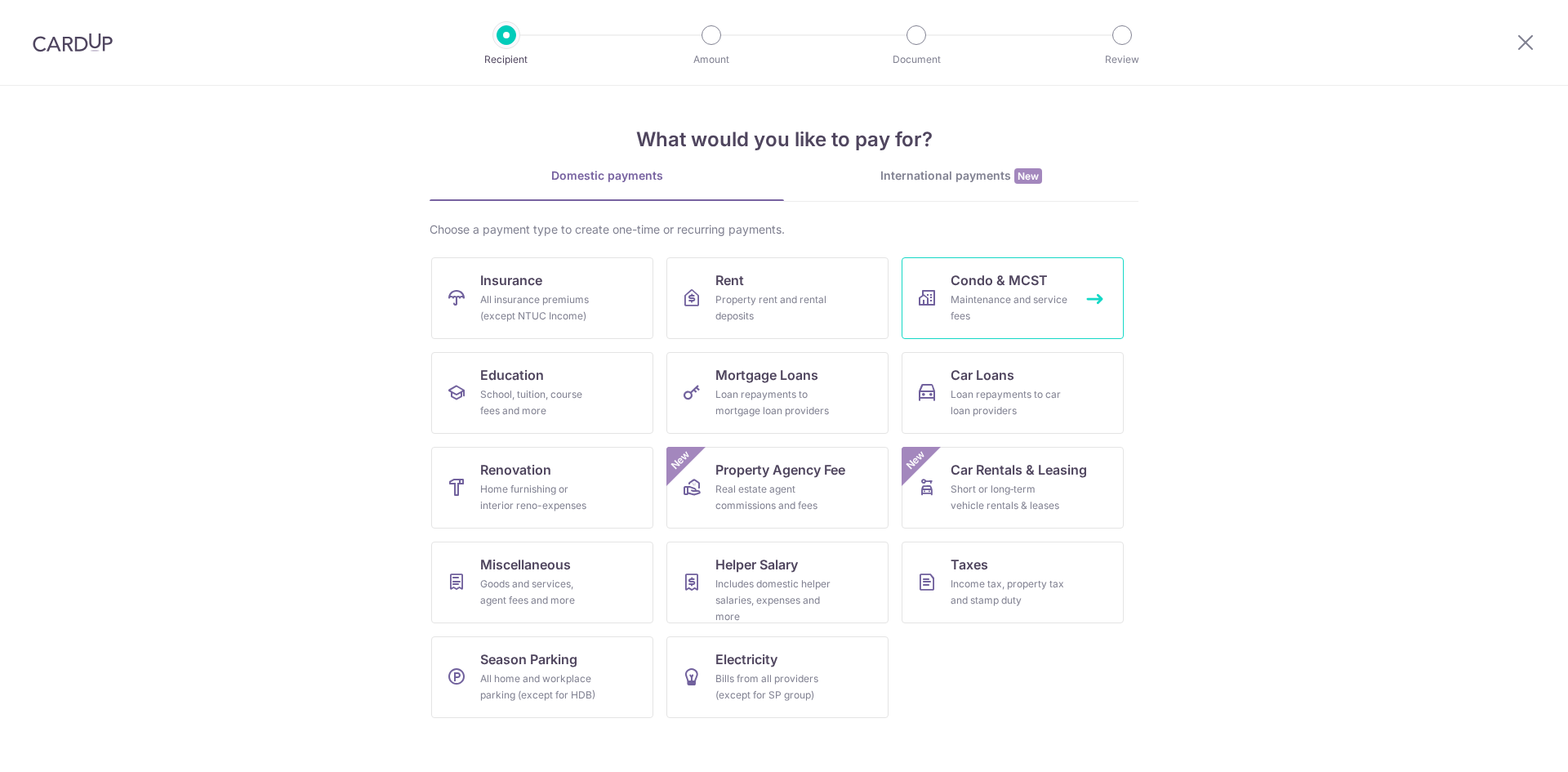
click at [1042, 262] on link "Condo & MCST Maintenance and service fees" at bounding box center [1012, 298] width 222 height 82
drag, startPoint x: 1042, startPoint y: 262, endPoint x: 1041, endPoint y: 311, distance: 49.0
click at [1041, 265] on link "Condo & MCST Maintenance and service fees" at bounding box center [1012, 298] width 222 height 82
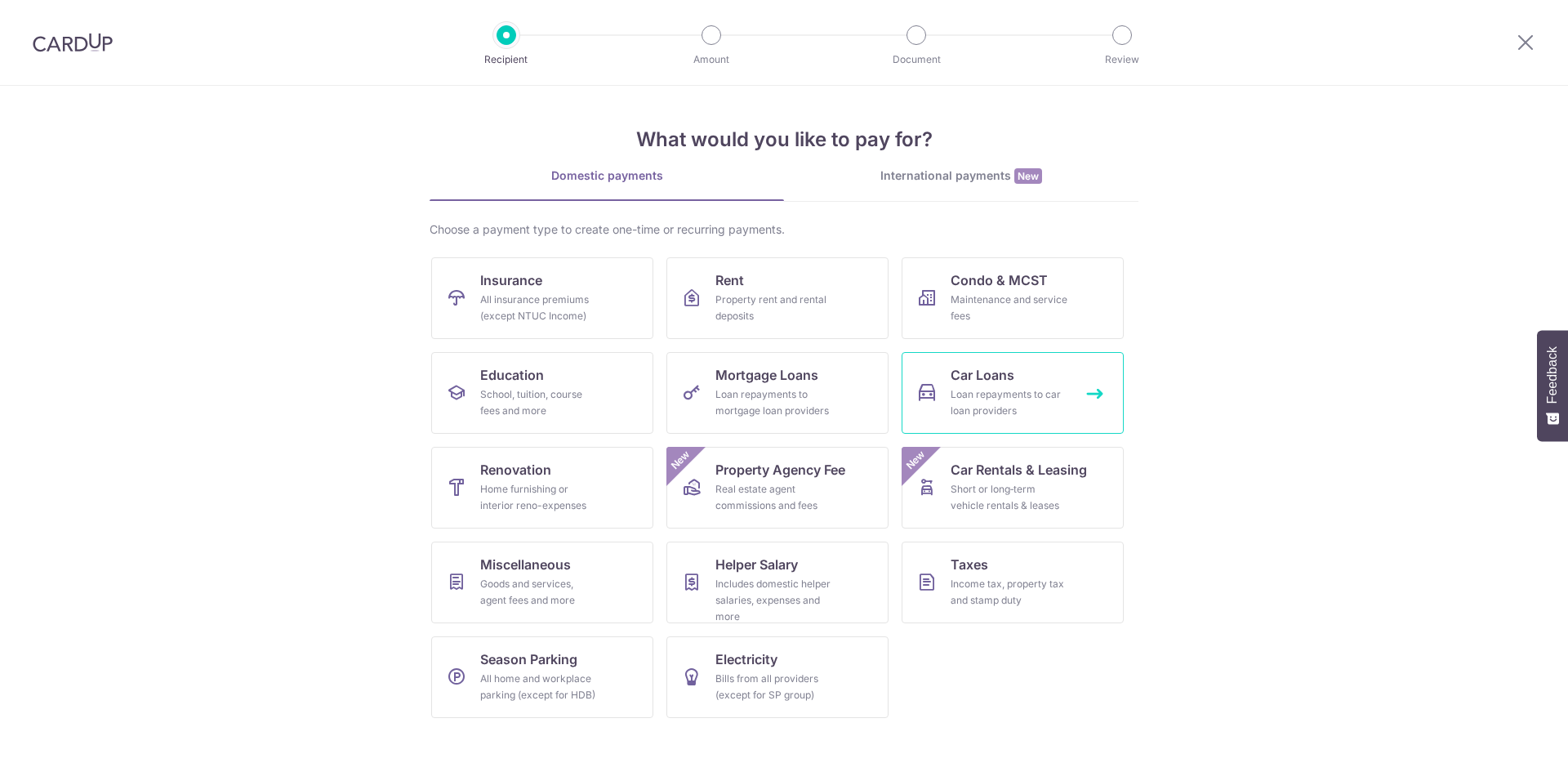
click at [1025, 392] on div "Loan repayments to car loan providers" at bounding box center [1009, 402] width 117 height 33
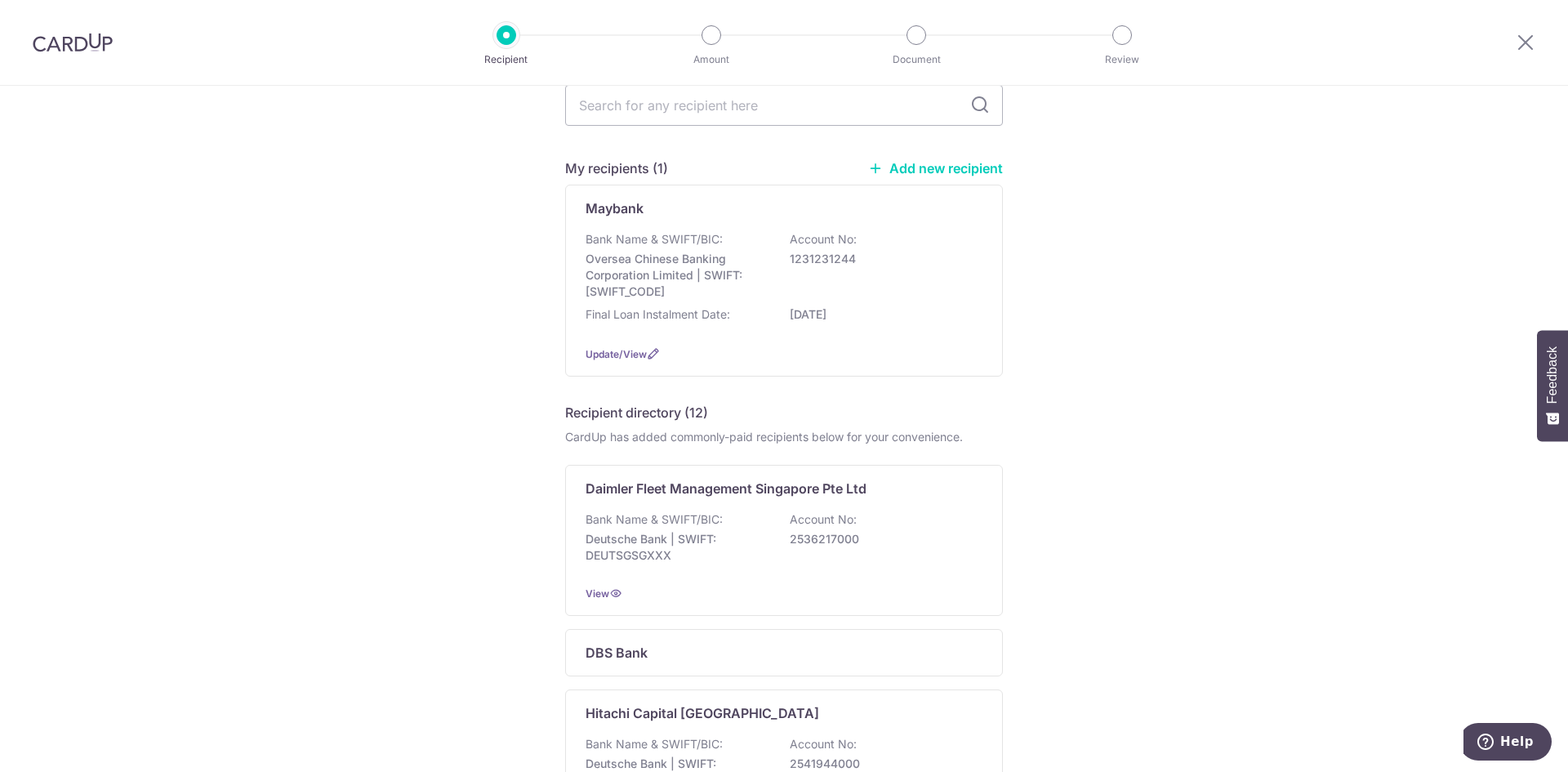
scroll to position [77, 0]
click at [622, 356] on span "Update/View" at bounding box center [616, 354] width 61 height 12
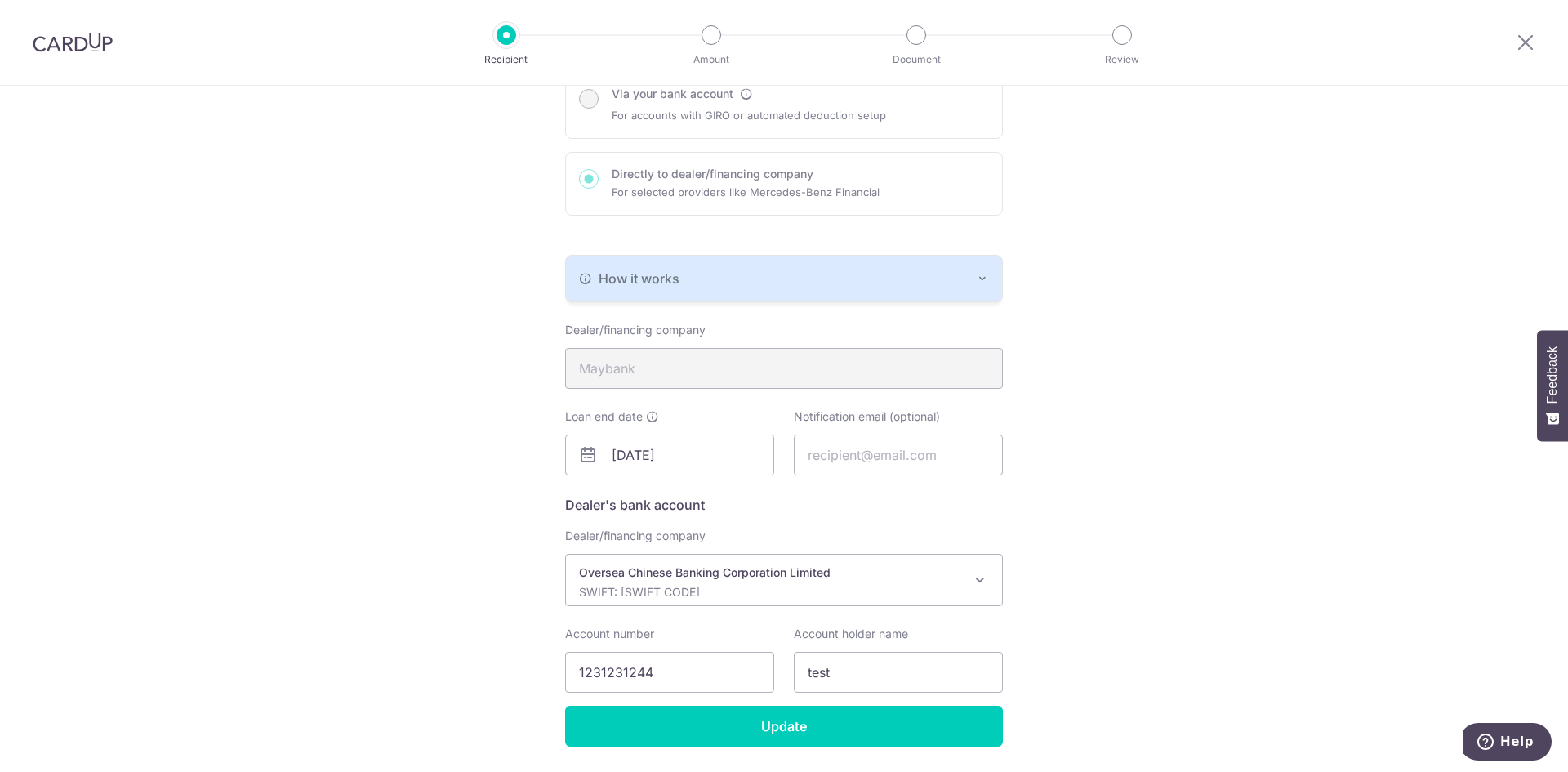
scroll to position [242, 0]
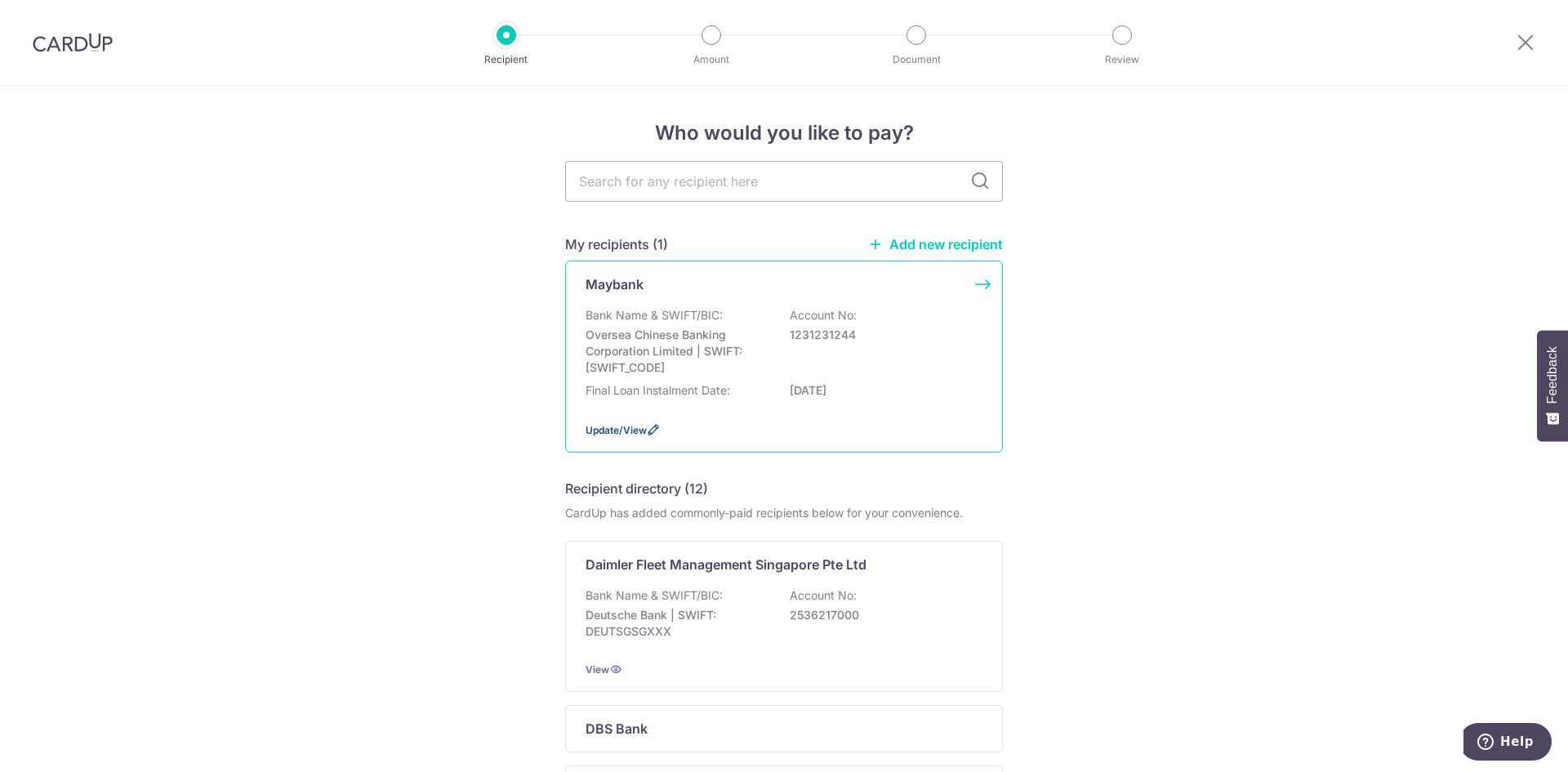
click at [619, 427] on span "Update/View" at bounding box center [616, 431] width 61 height 12
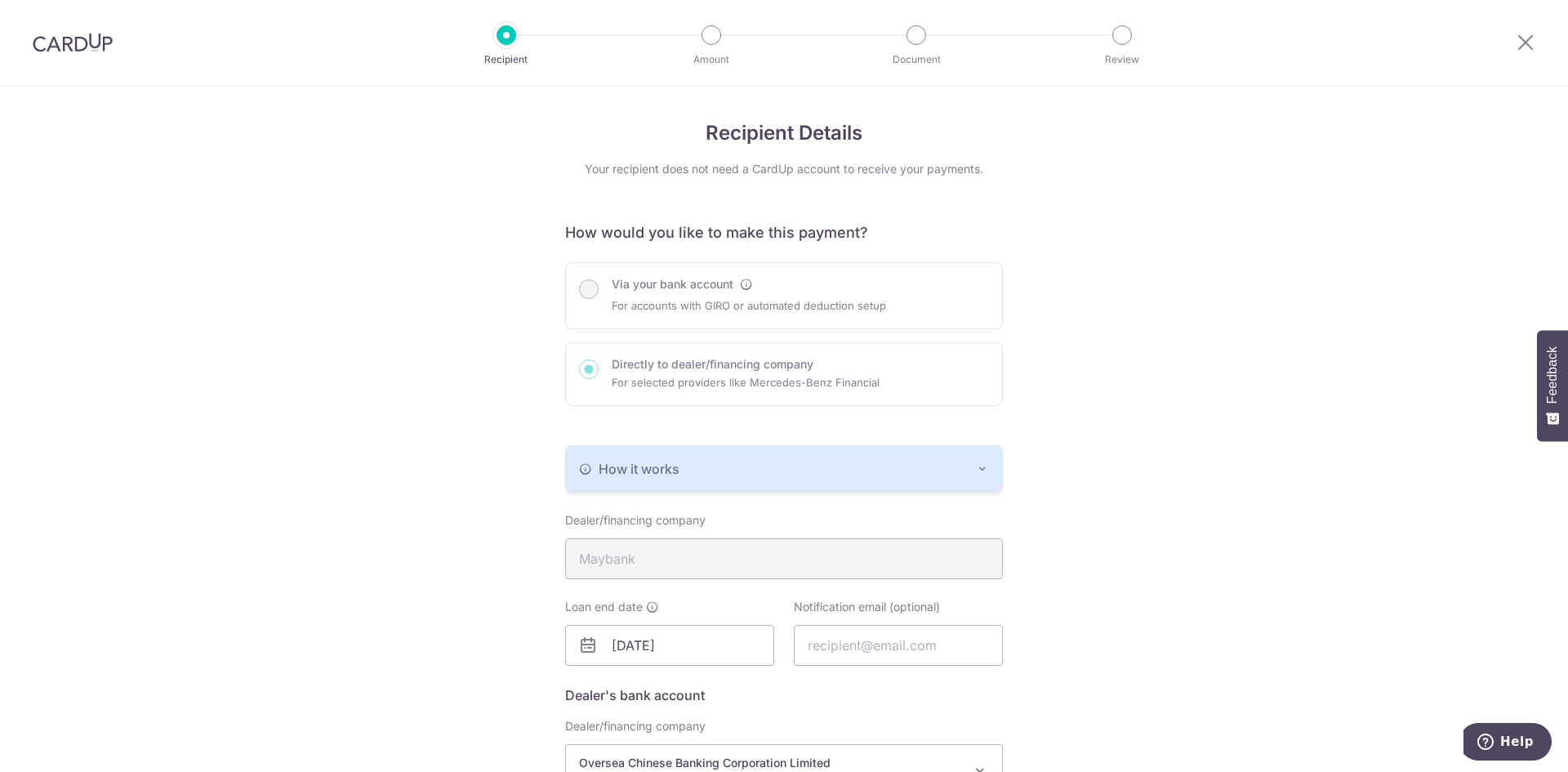
click at [1197, 392] on div "Recipient Details Your recipient does not need a CardUp account to receive your…" at bounding box center [784, 550] width 1568 height 928
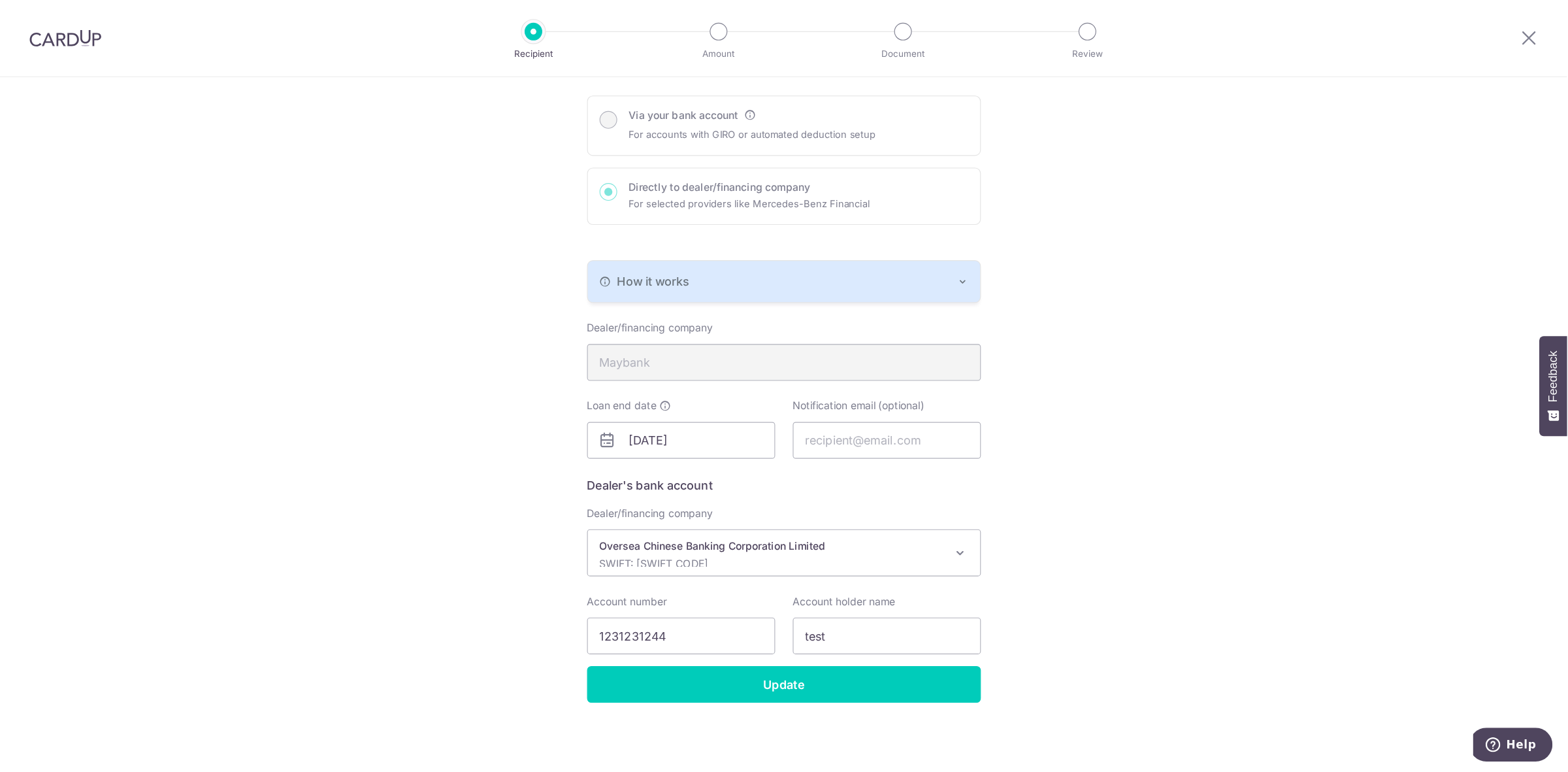
scroll to position [123, 0]
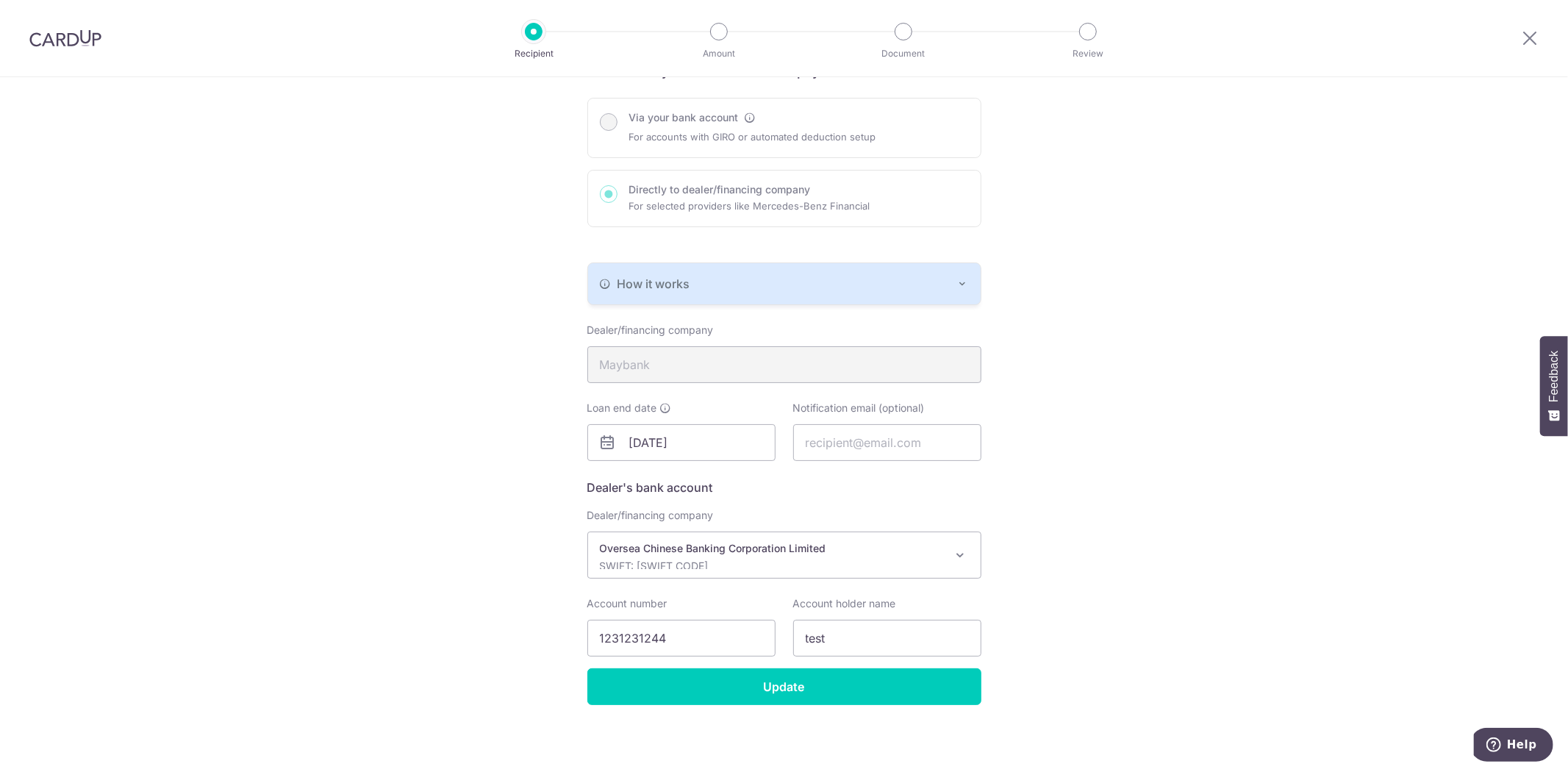
click at [1127, 585] on div "Recipient Details Your recipient does not need a CardUp account to receive your…" at bounding box center [784, 357] width 1568 height 836
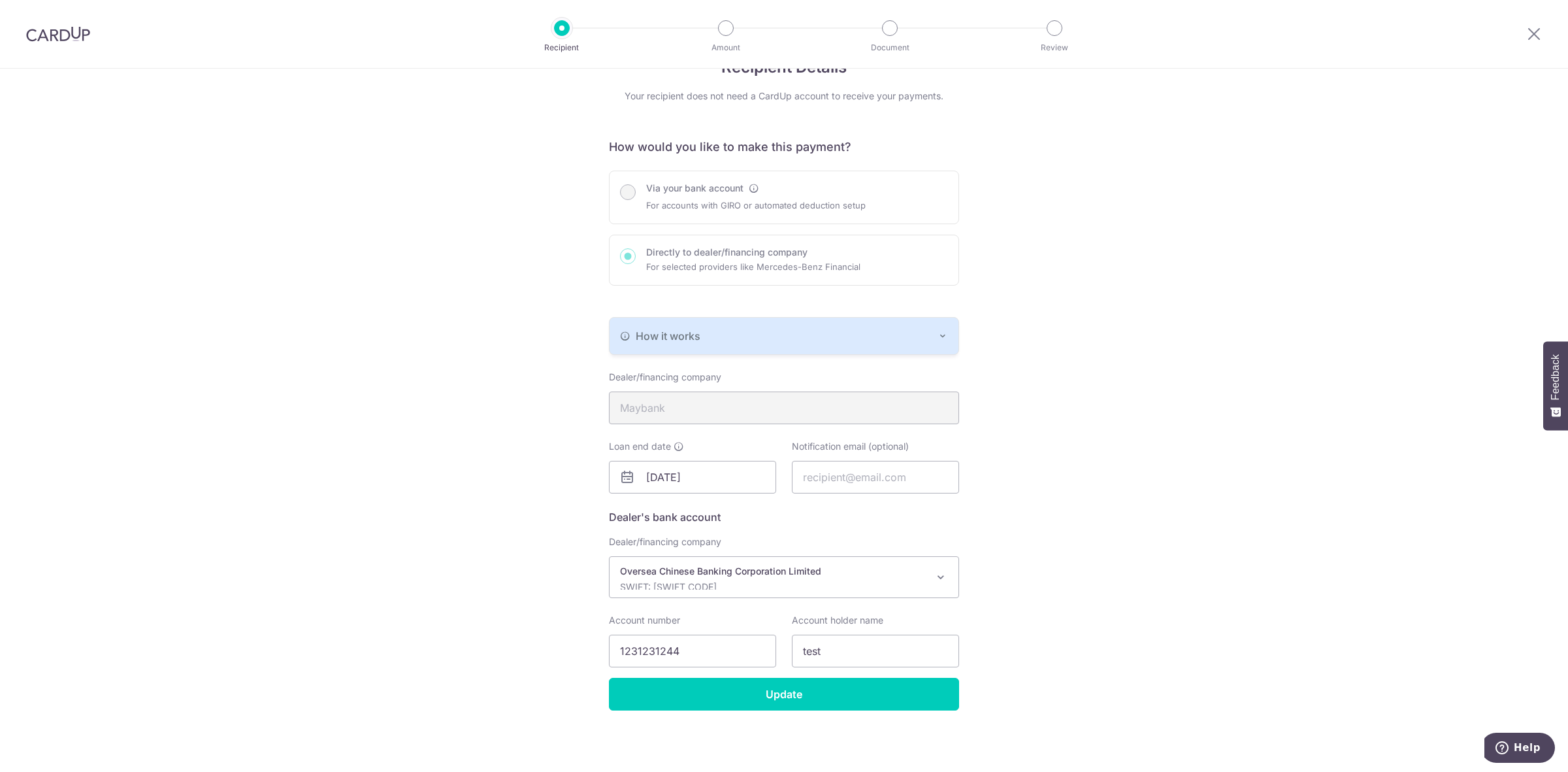
click at [1092, 595] on div "Recipient Details Your recipient does not need a CardUp account to receive your…" at bounding box center [784, 401] width 1568 height 742
